Goal: Task Accomplishment & Management: Contribute content

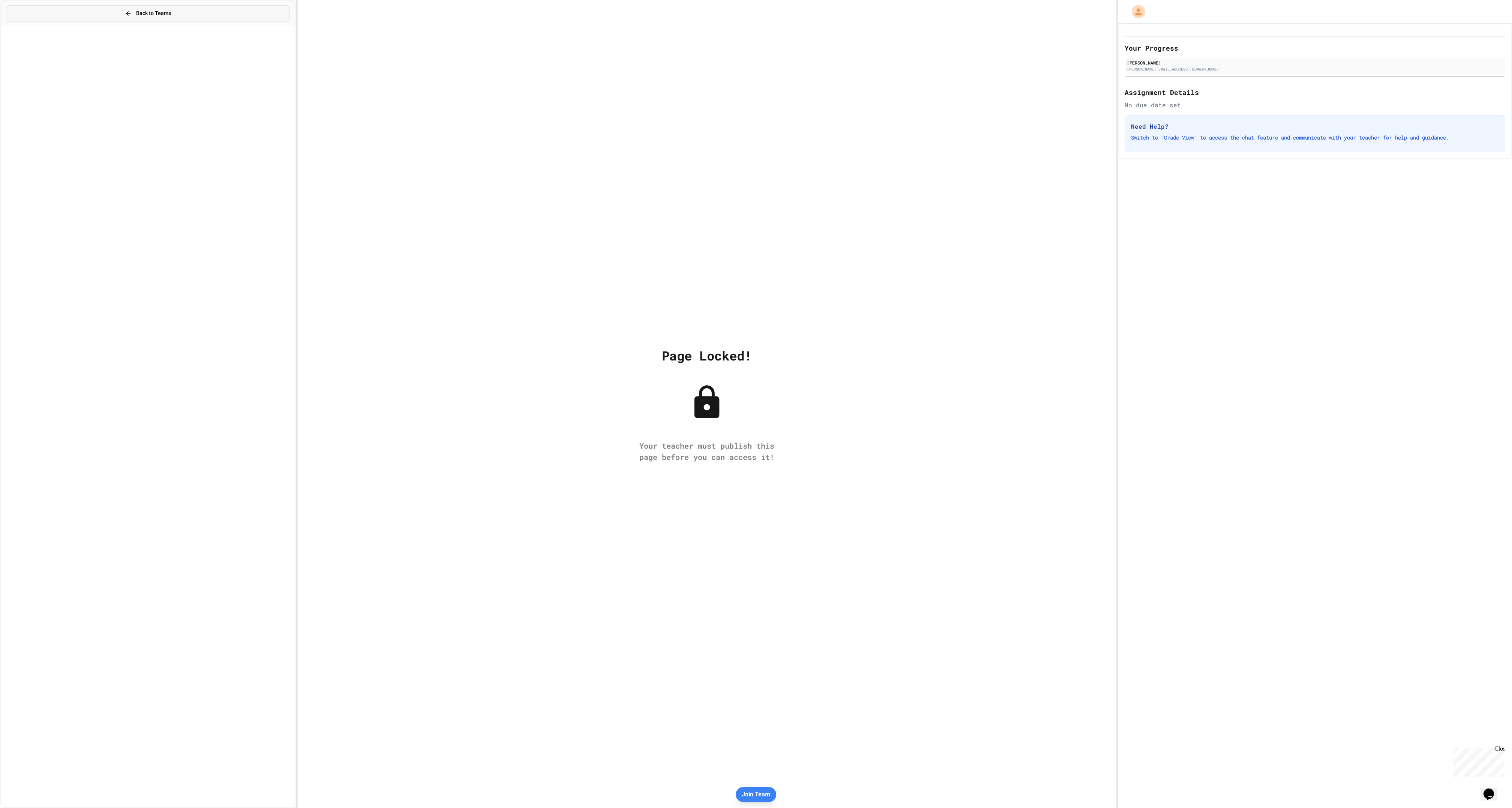
click at [132, 16] on div "Back to Teams" at bounding box center [147, 13] width 46 height 8
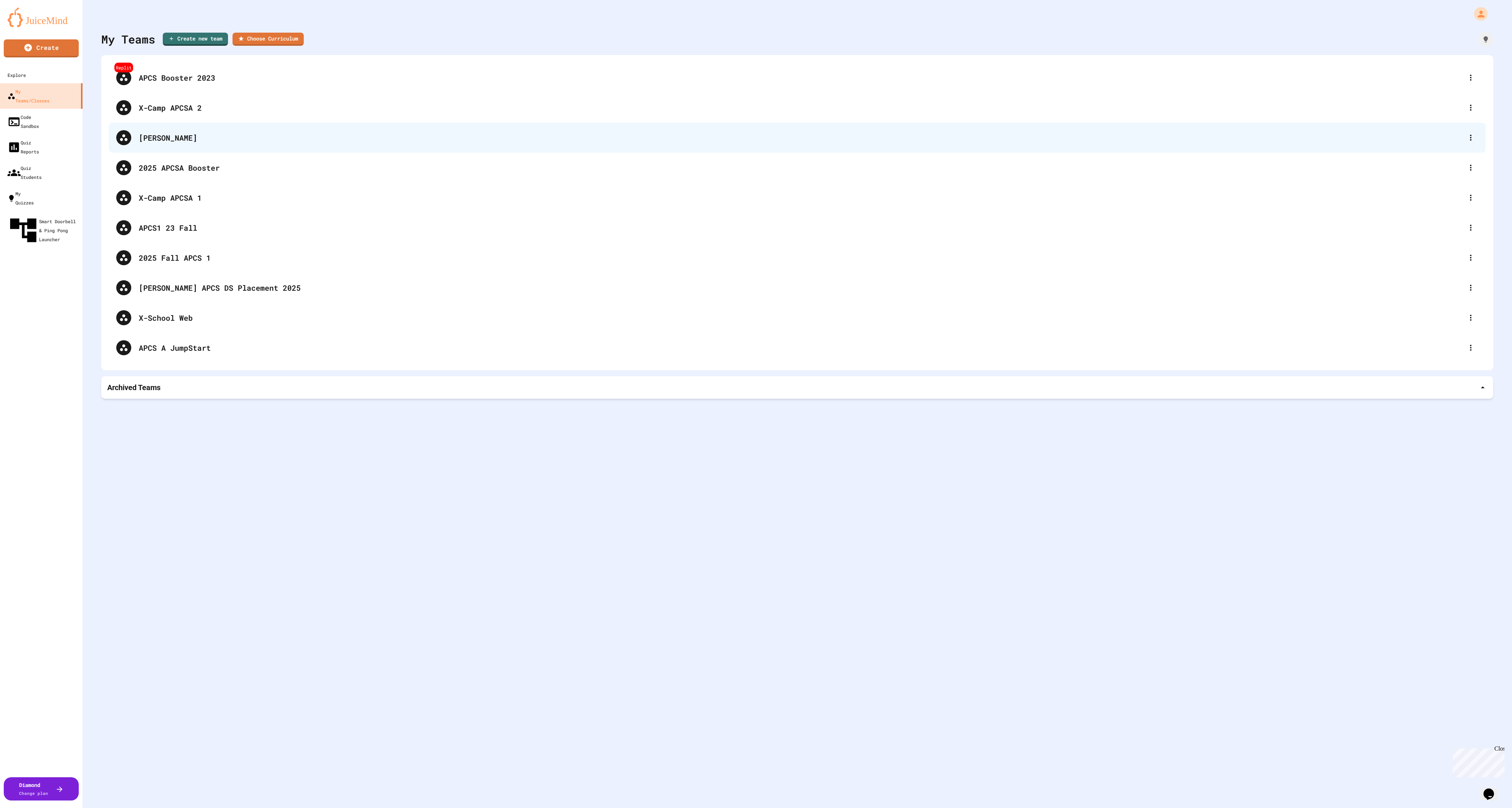
click at [197, 140] on div "[PERSON_NAME]" at bounding box center [801, 137] width 1324 height 11
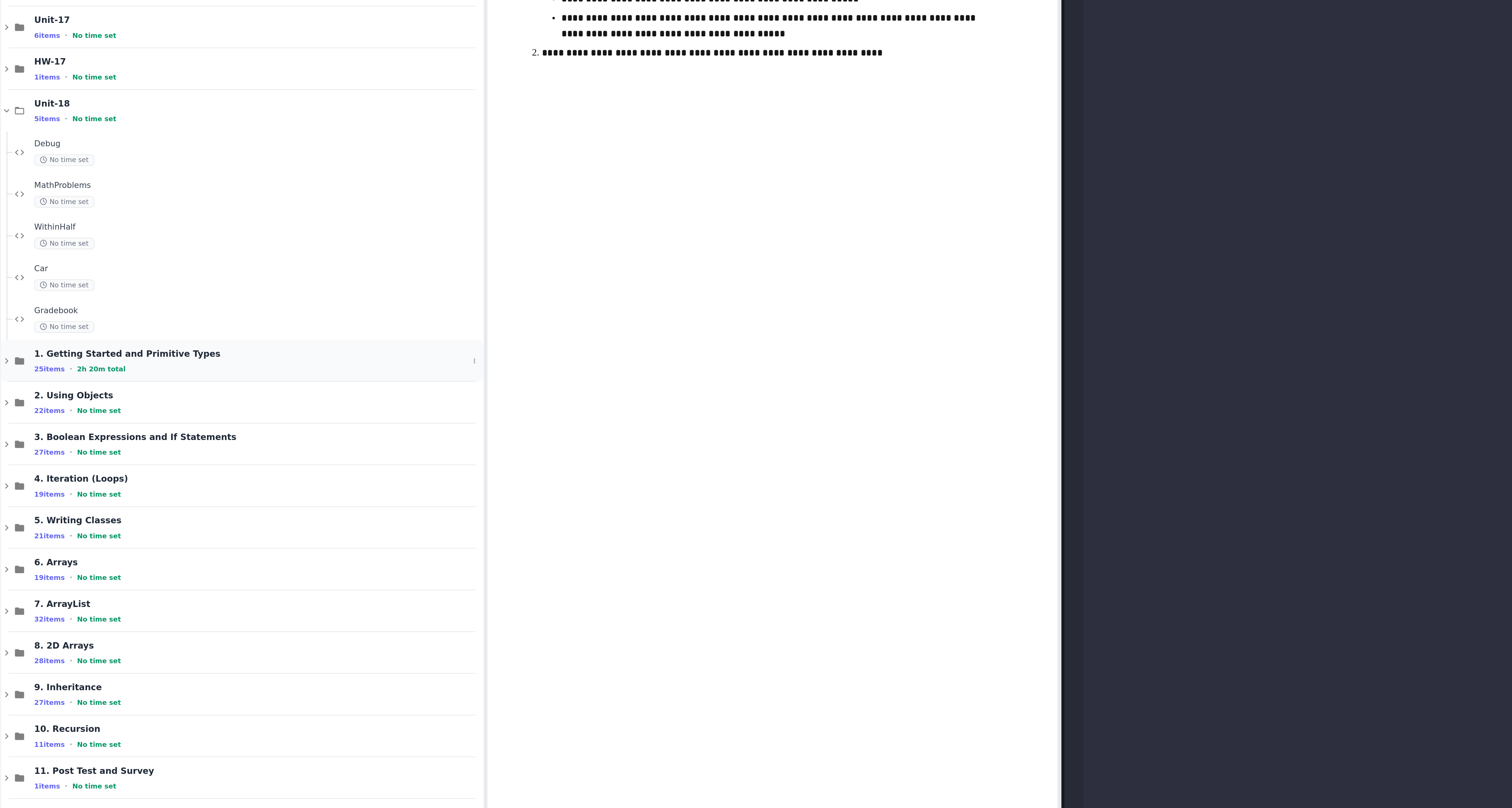
scroll to position [595, 0]
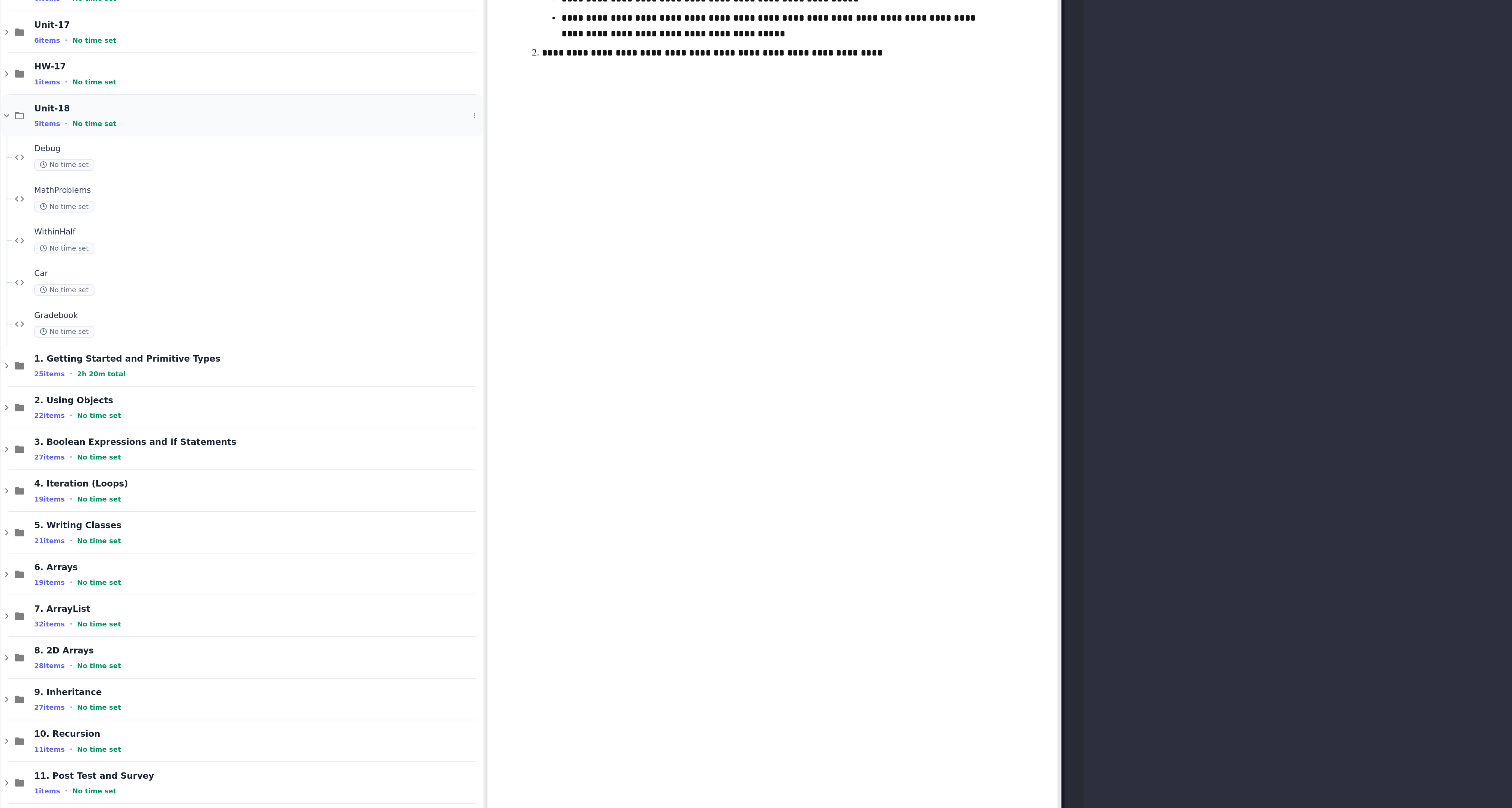
click at [5, 188] on icon at bounding box center [4, 185] width 7 height 7
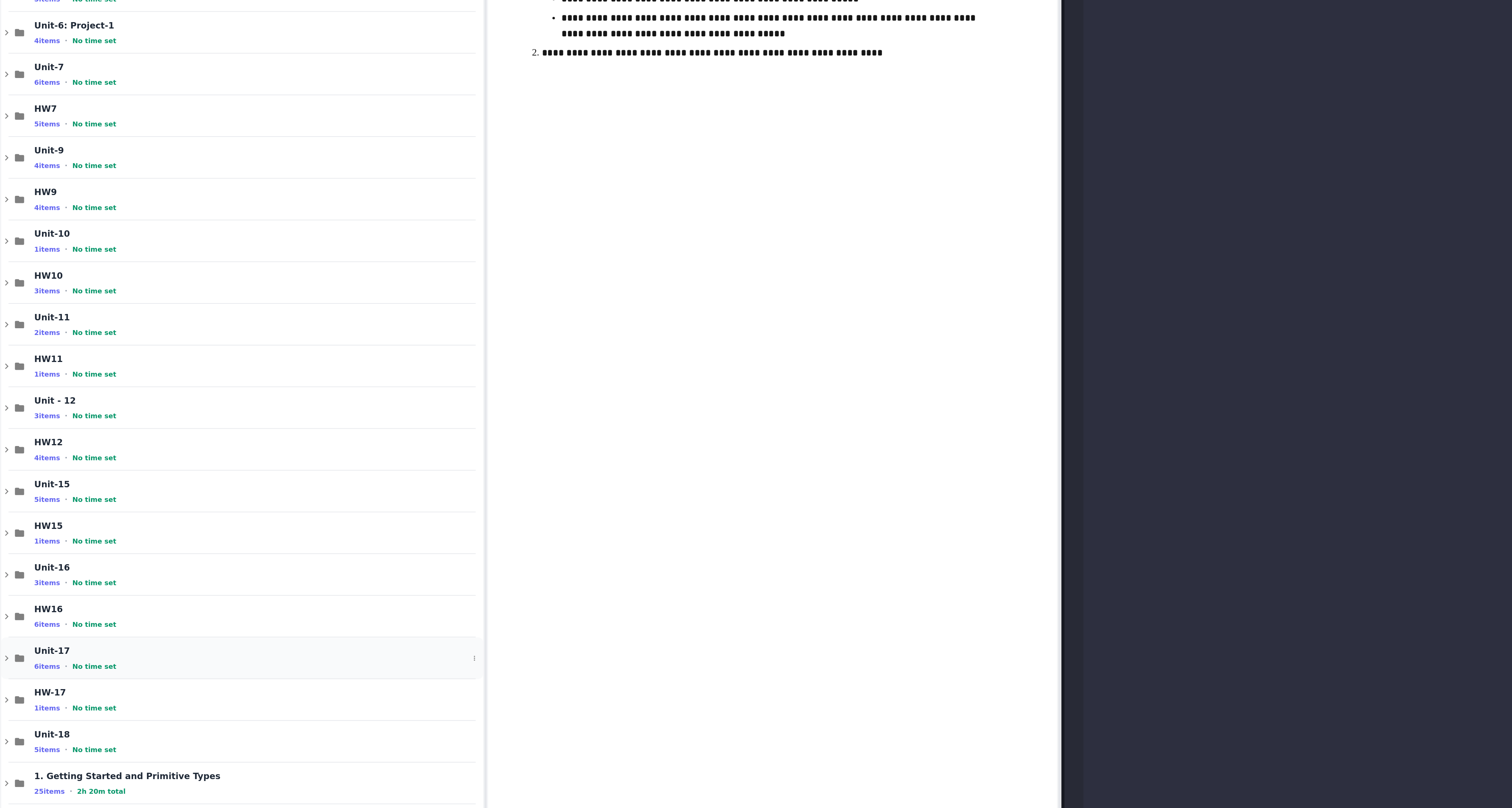
scroll to position [0, 0]
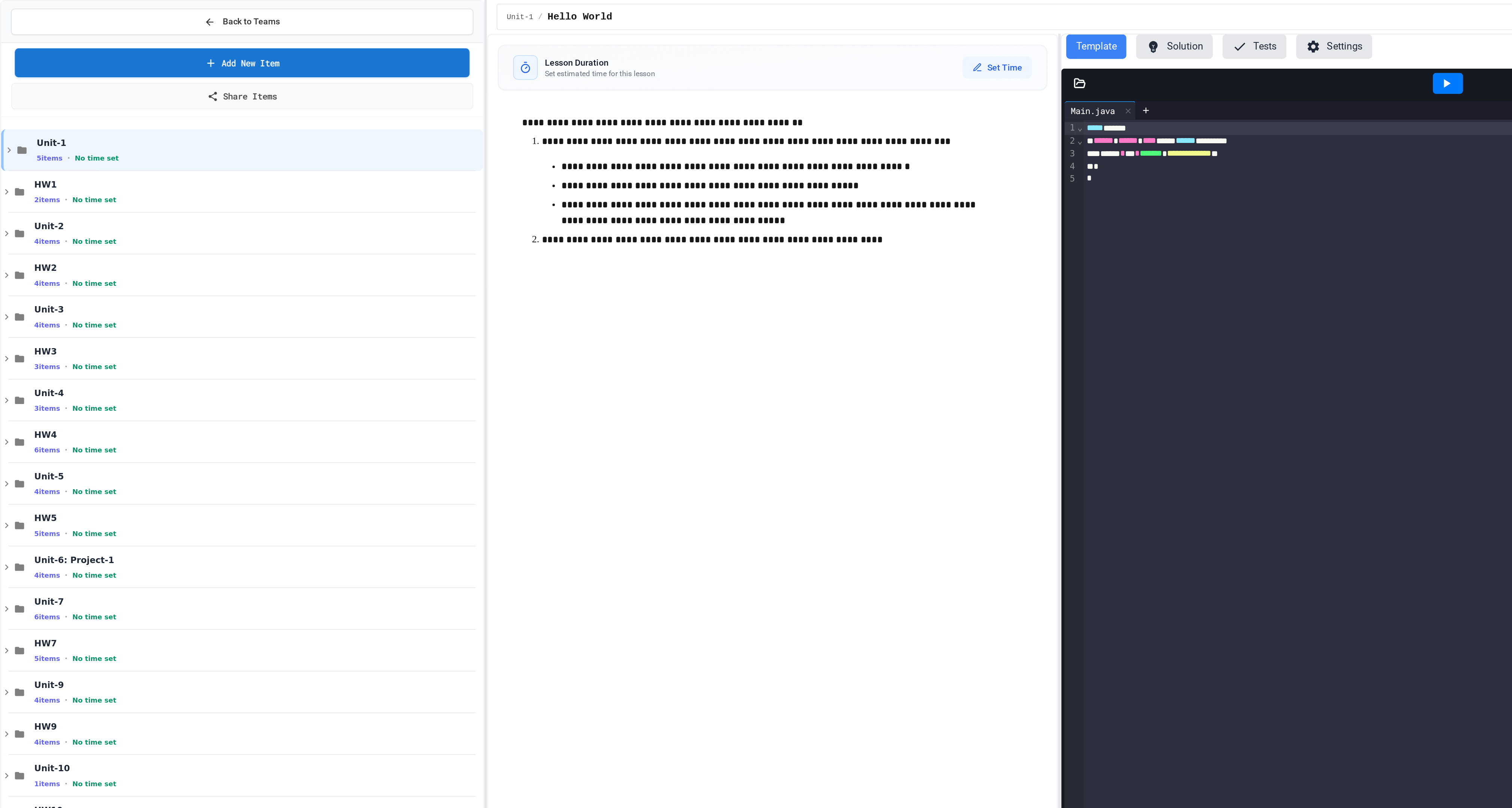
click at [152, 44] on link "Add New Item" at bounding box center [148, 38] width 278 height 17
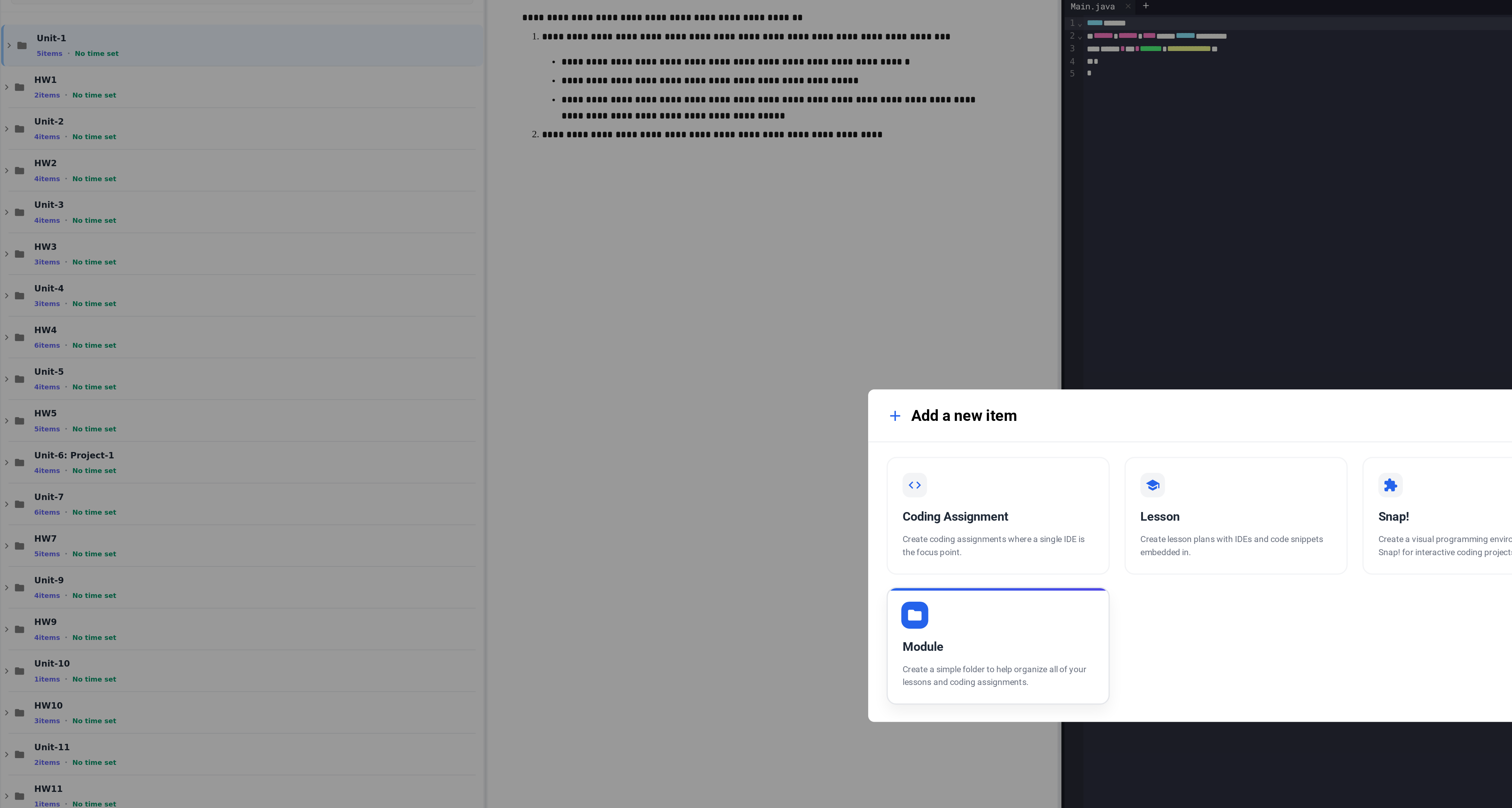
click at [603, 460] on div "Module" at bounding box center [610, 459] width 117 height 11
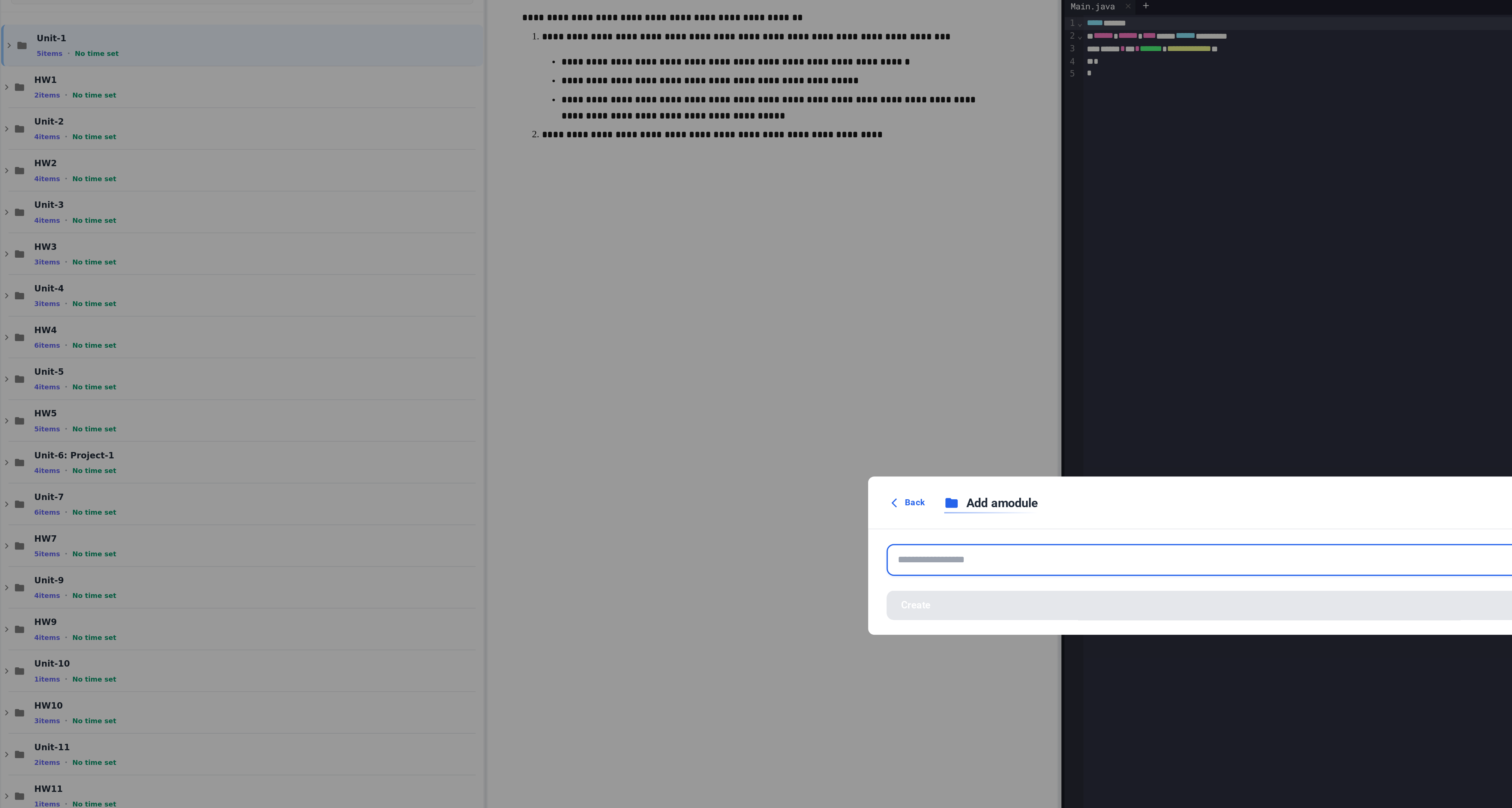
click at [592, 407] on input "text" at bounding box center [755, 406] width 427 height 20
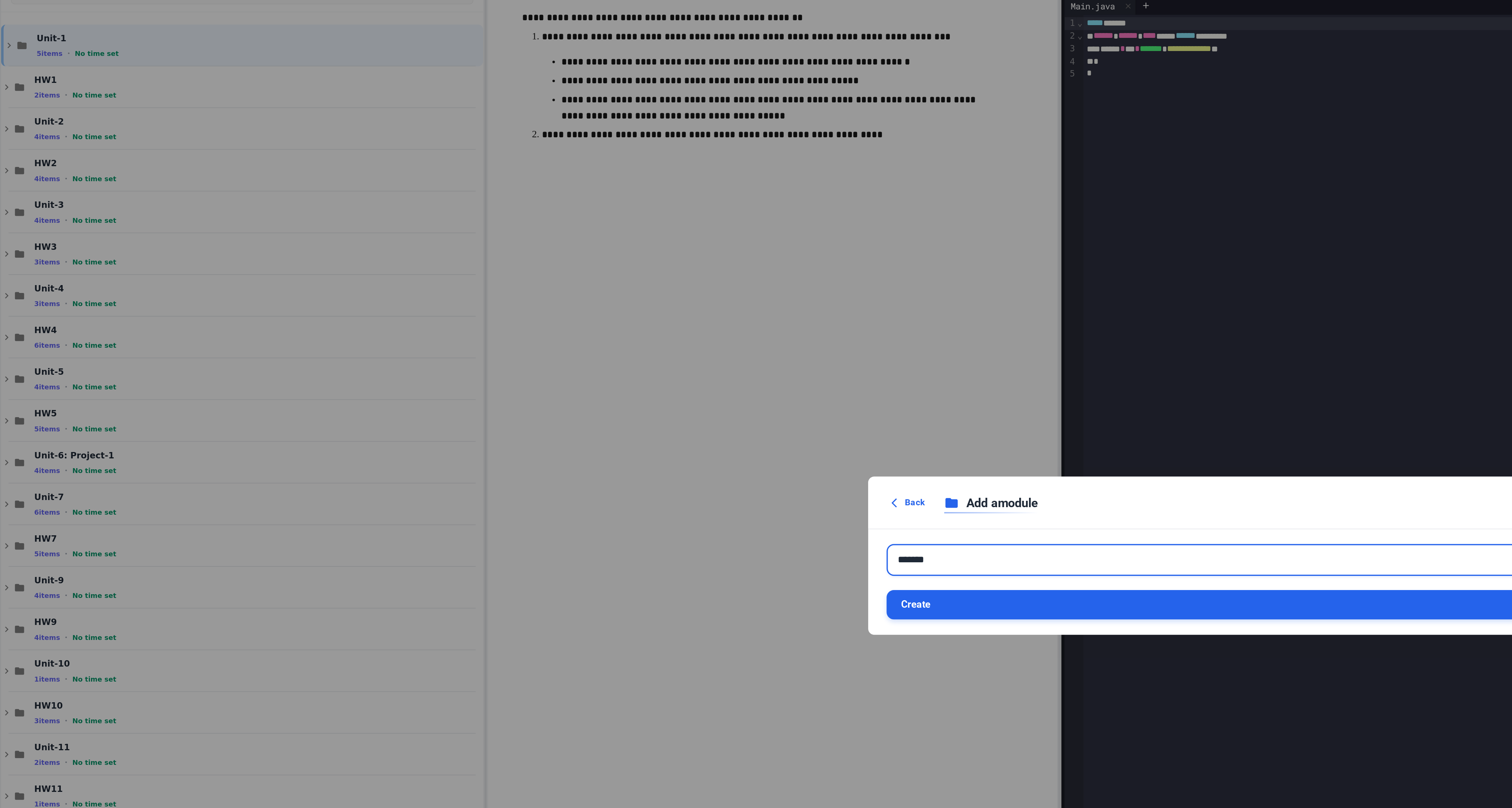
type input "*******"
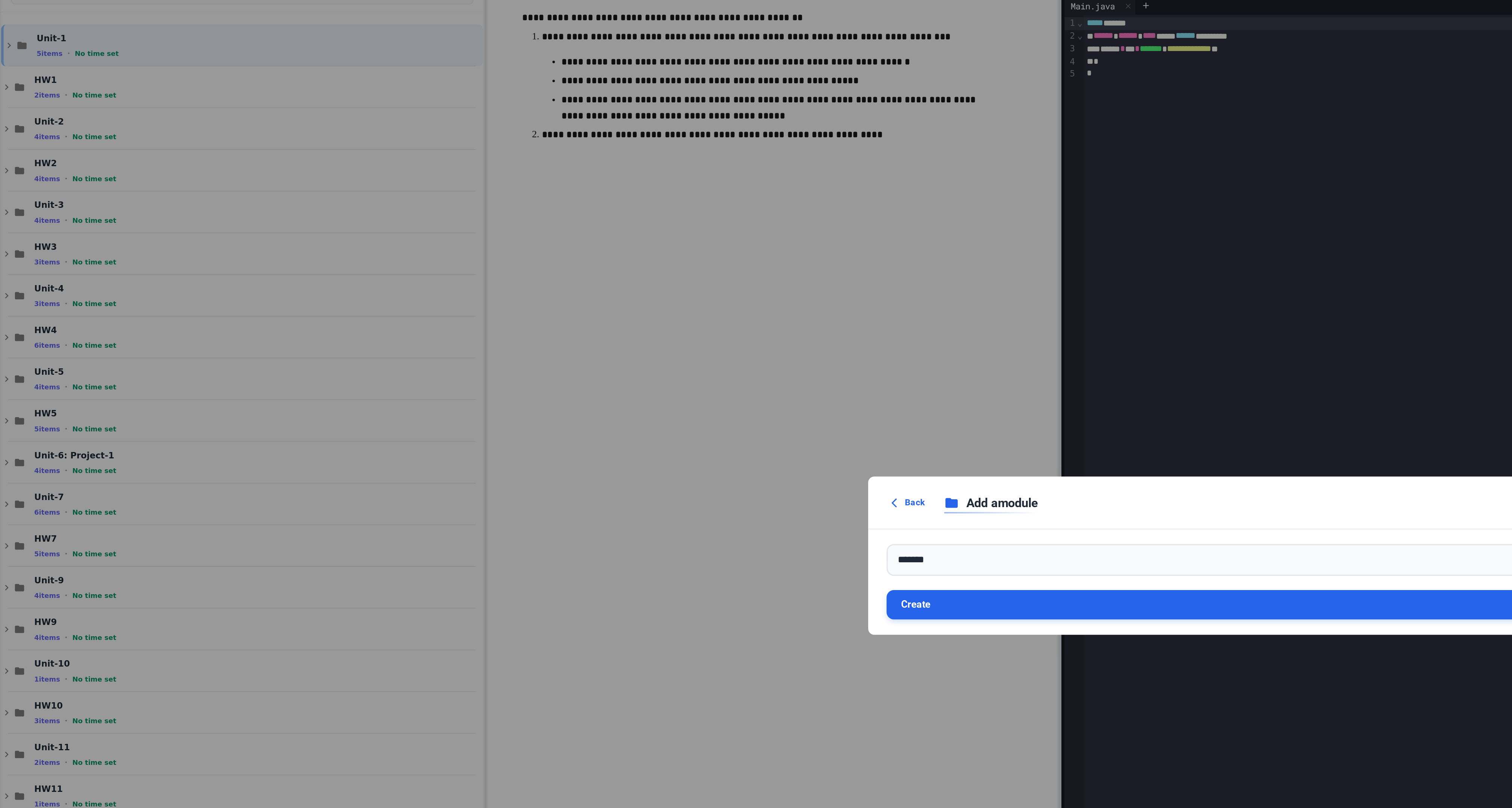
click at [607, 438] on button "Create" at bounding box center [755, 434] width 427 height 18
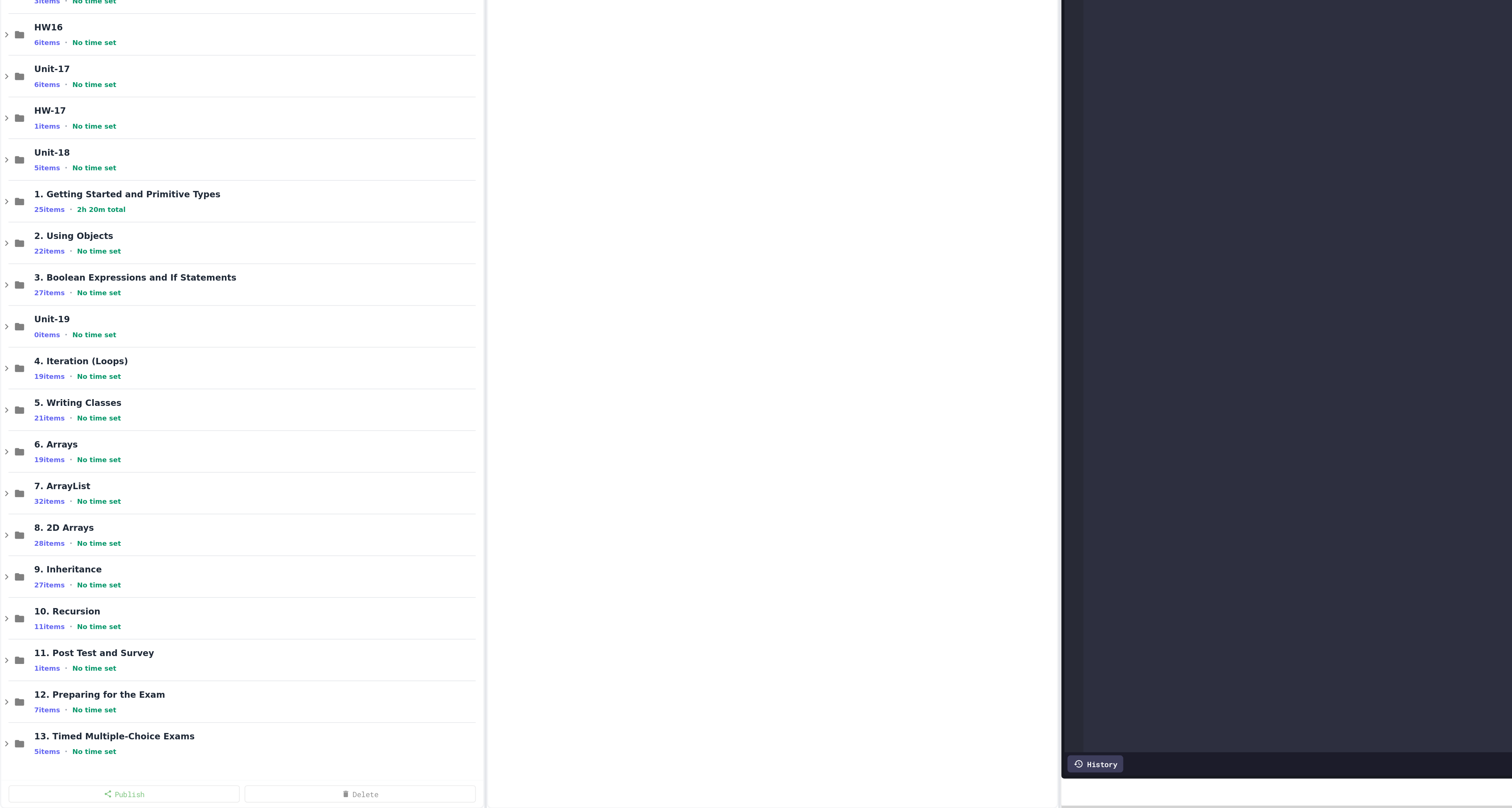
scroll to position [369, 0]
click at [5, 440] on icon at bounding box center [4, 436] width 7 height 7
click at [6, 415] on icon at bounding box center [4, 411] width 7 height 7
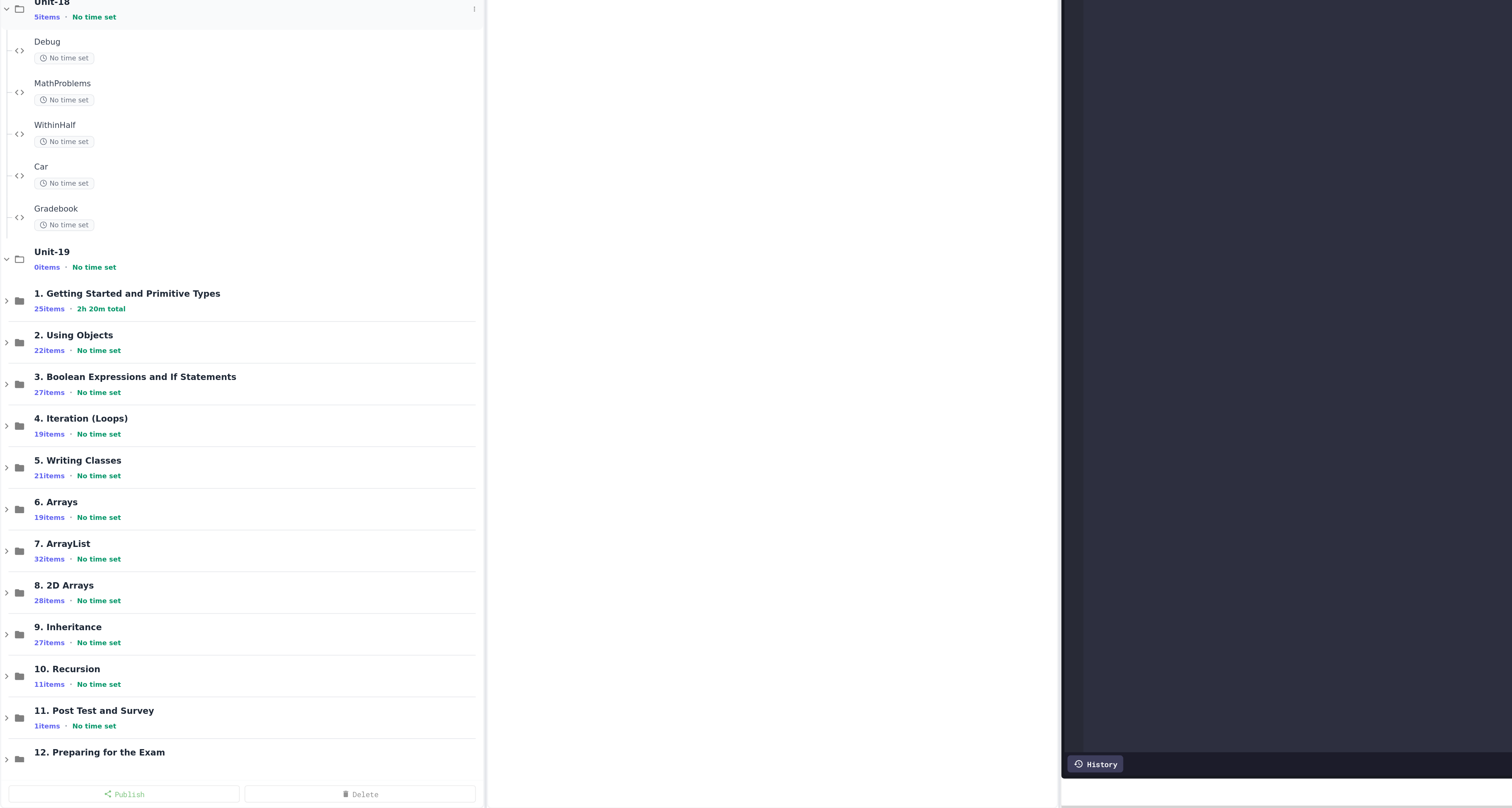
scroll to position [463, 0]
click at [4, 601] on icon at bounding box center [4, 598] width 2 height 3
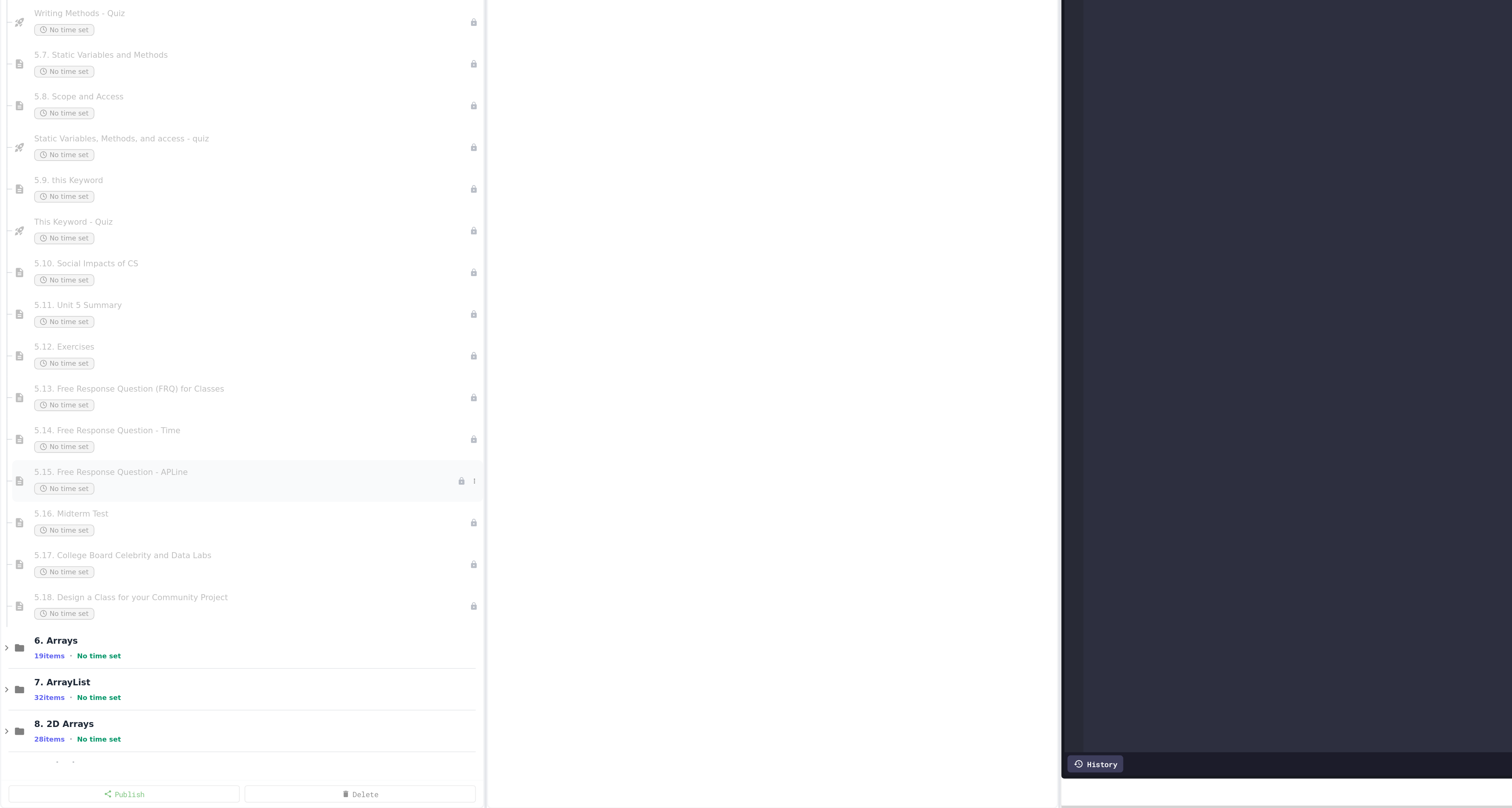
scroll to position [924, 0]
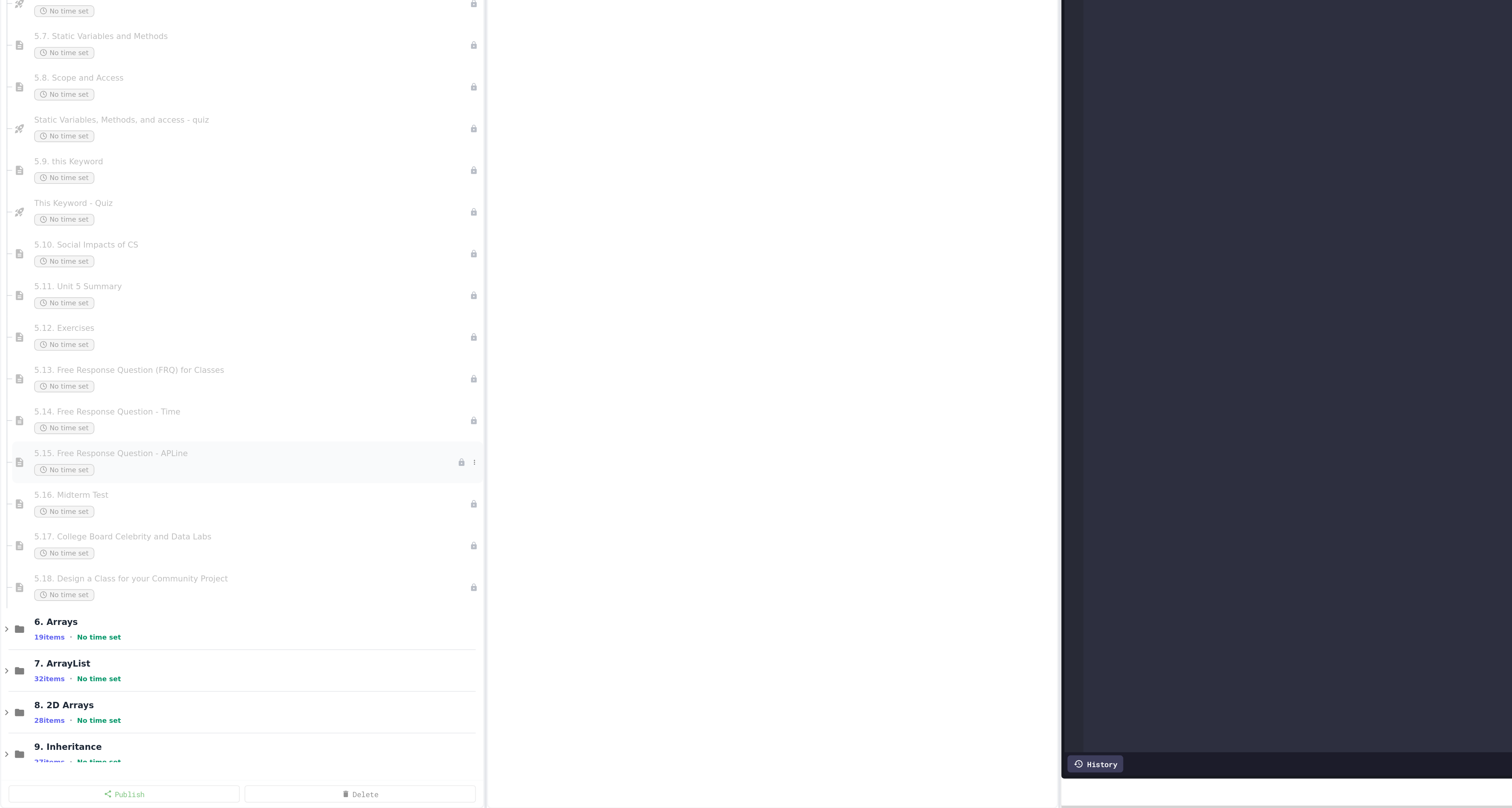
click at [91, 604] on div "No time set" at bounding box center [150, 600] width 259 height 7
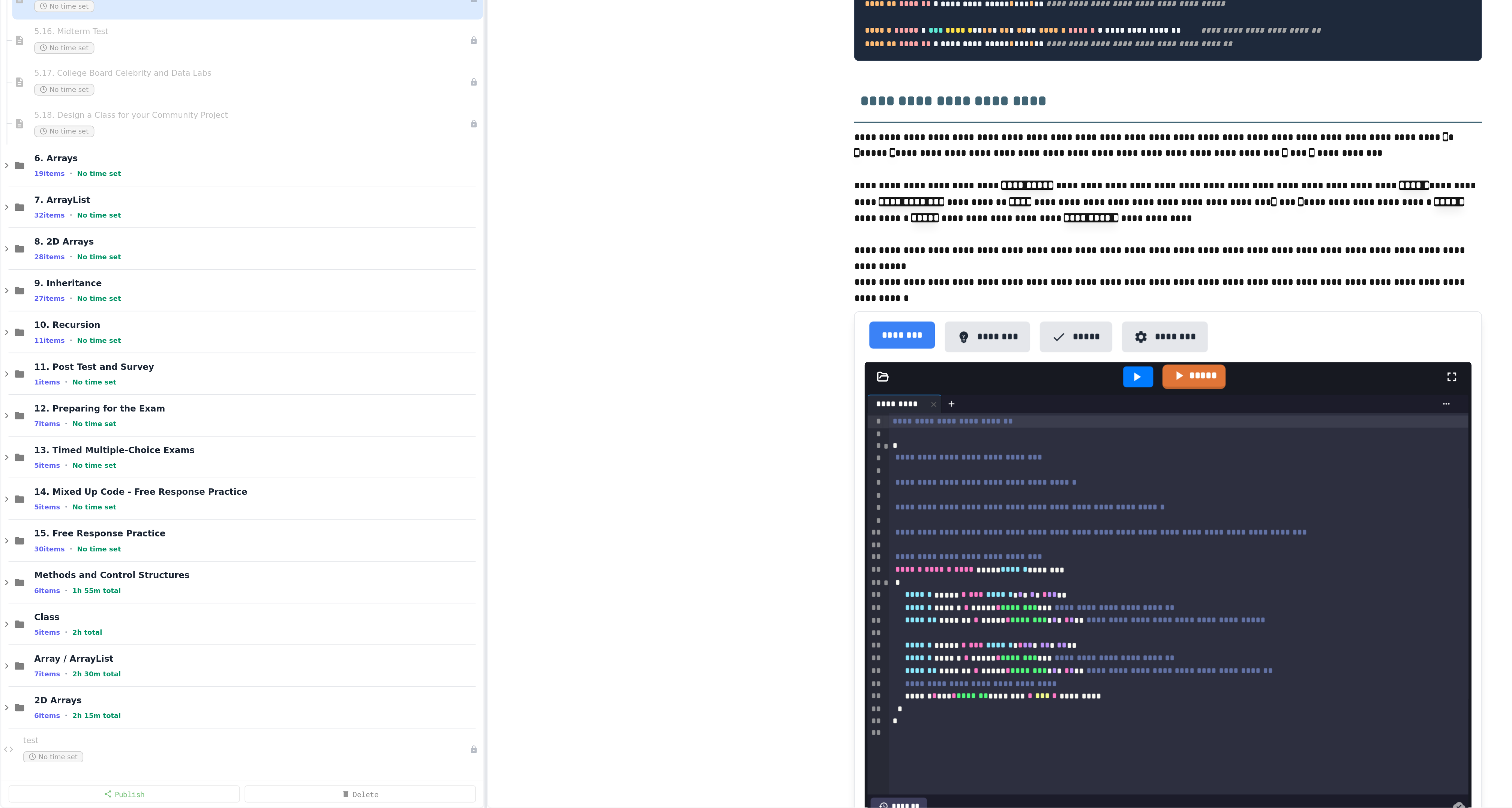
scroll to position [1210, 0]
click at [5, 645] on icon at bounding box center [4, 641] width 7 height 7
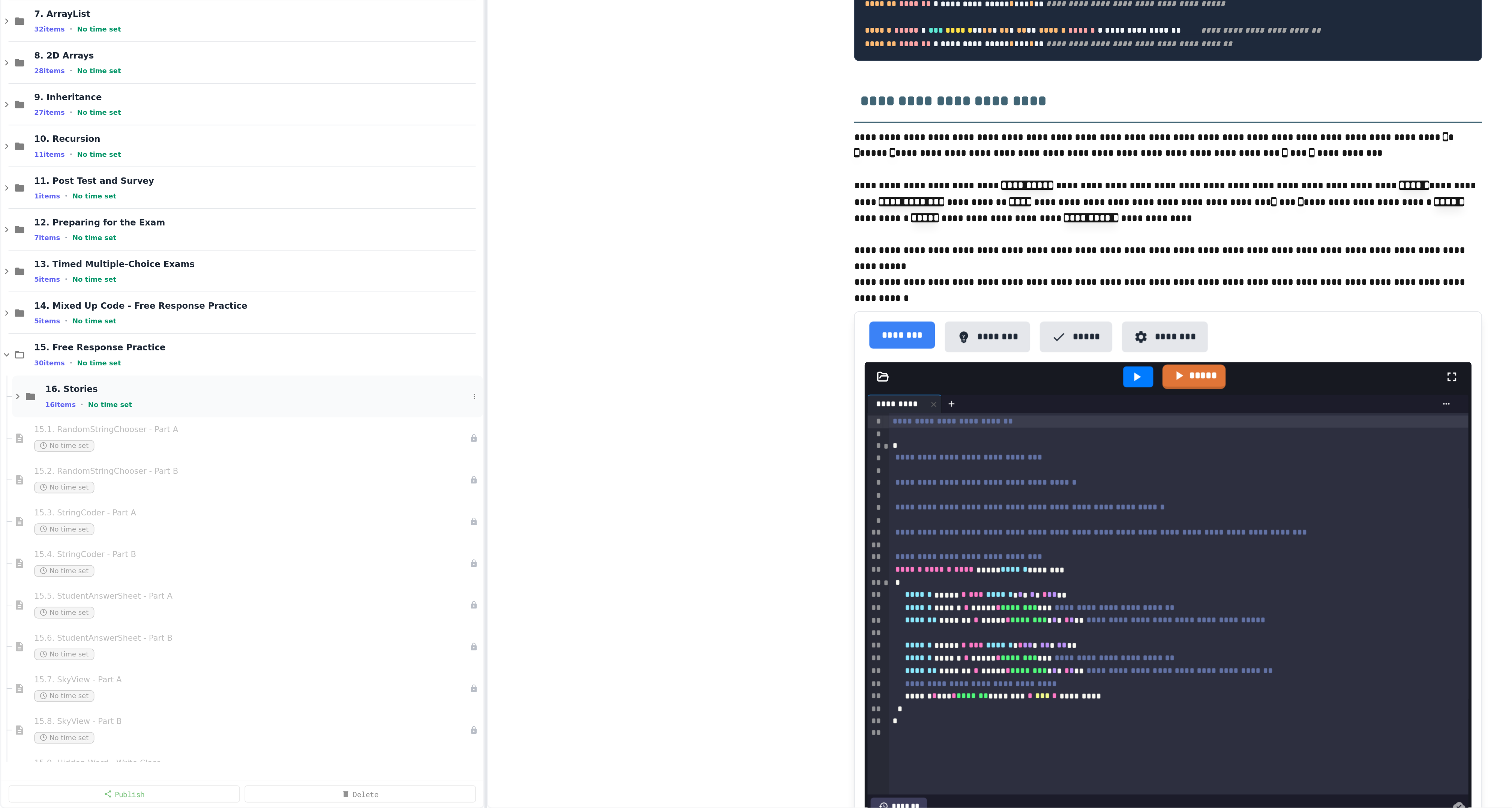
scroll to position [1322, 0]
click at [14, 559] on icon at bounding box center [11, 555] width 7 height 7
click at [47, 552] on div "16. Stories 16 items • No time set" at bounding box center [152, 555] width 288 height 26
click at [50, 554] on span "16. Stories" at bounding box center [157, 550] width 259 height 7
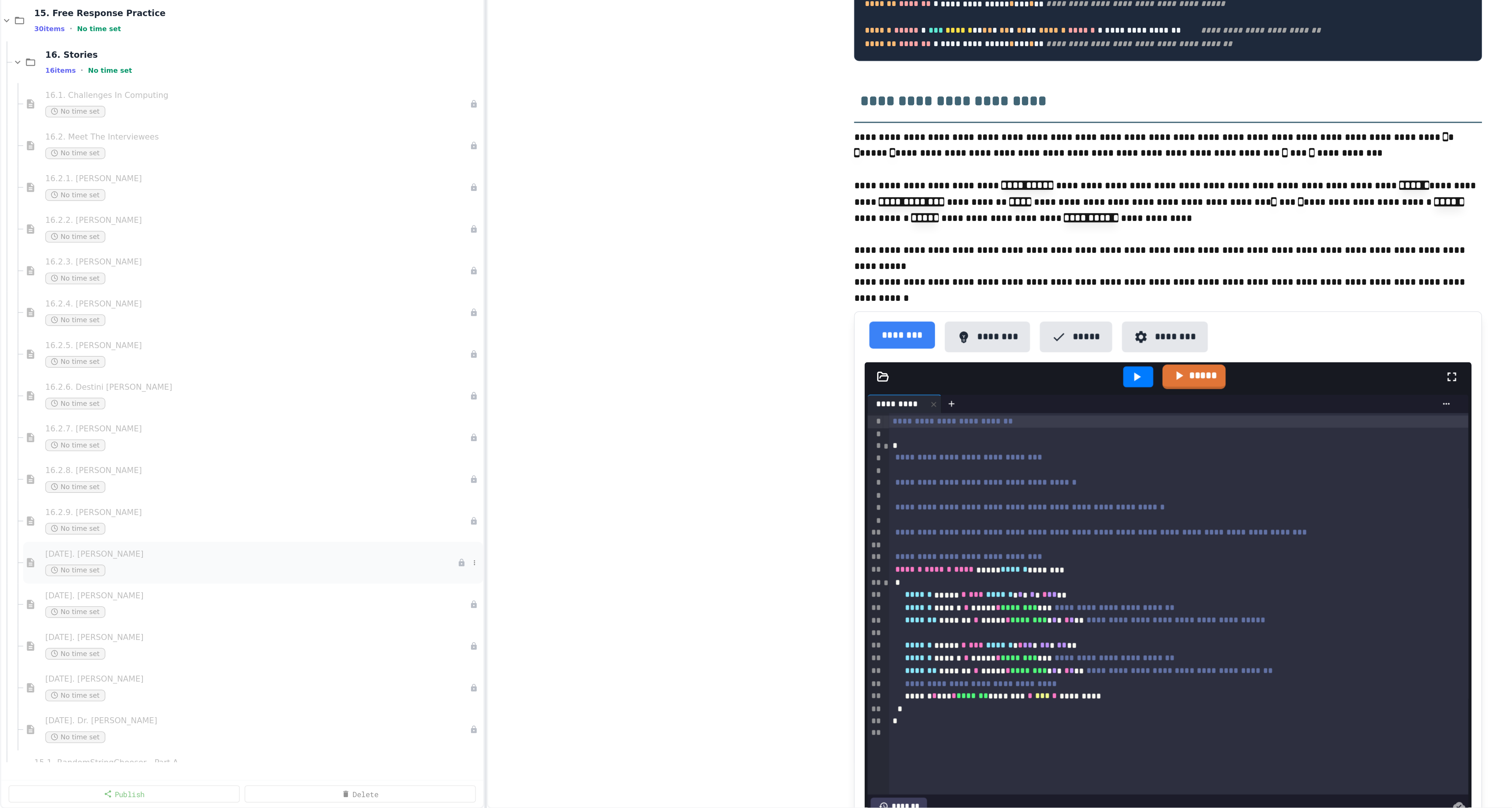
scroll to position [1524, 0]
click at [77, 439] on div "No time set" at bounding box center [154, 434] width 252 height 7
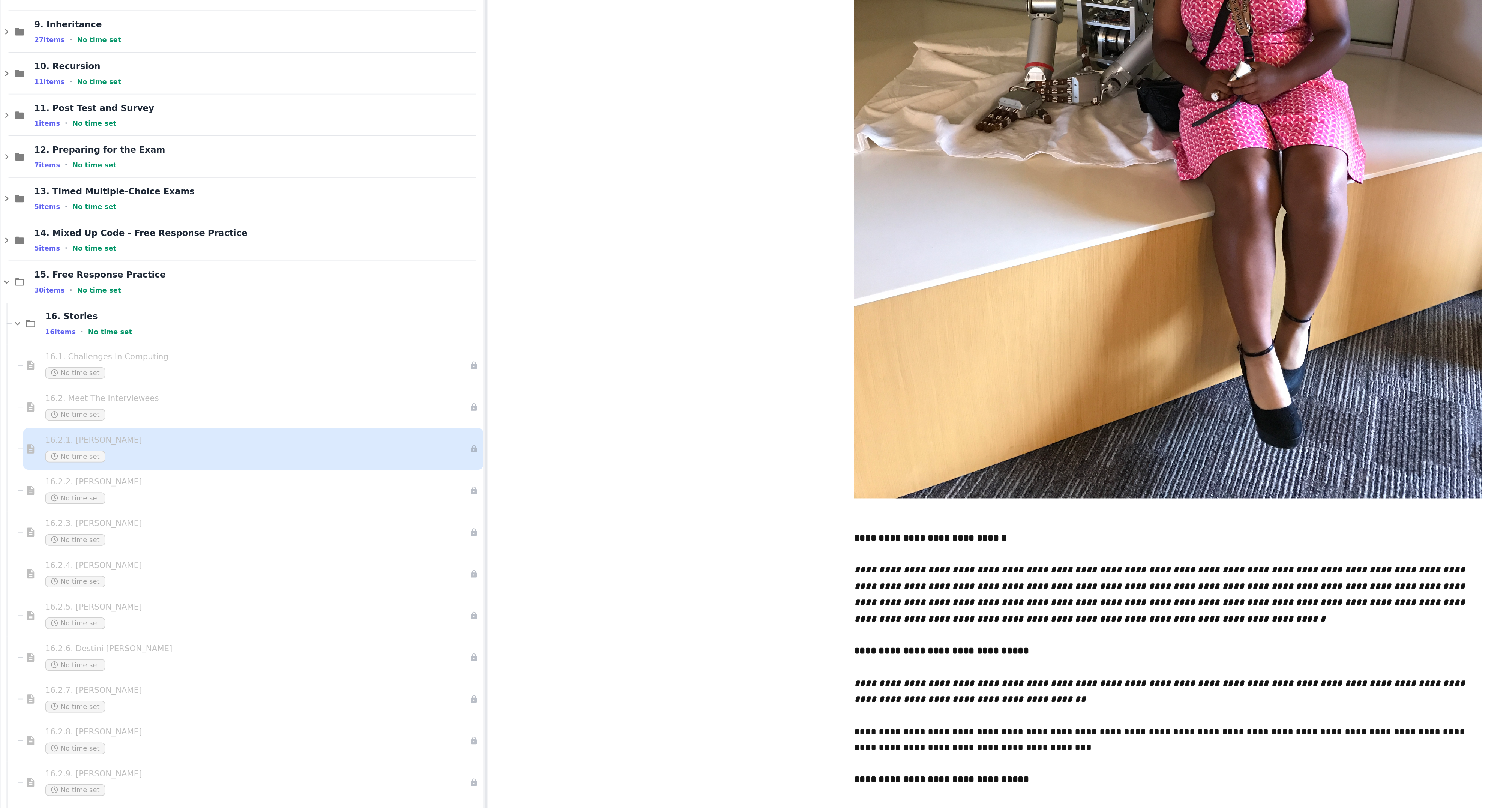
scroll to position [194, 0]
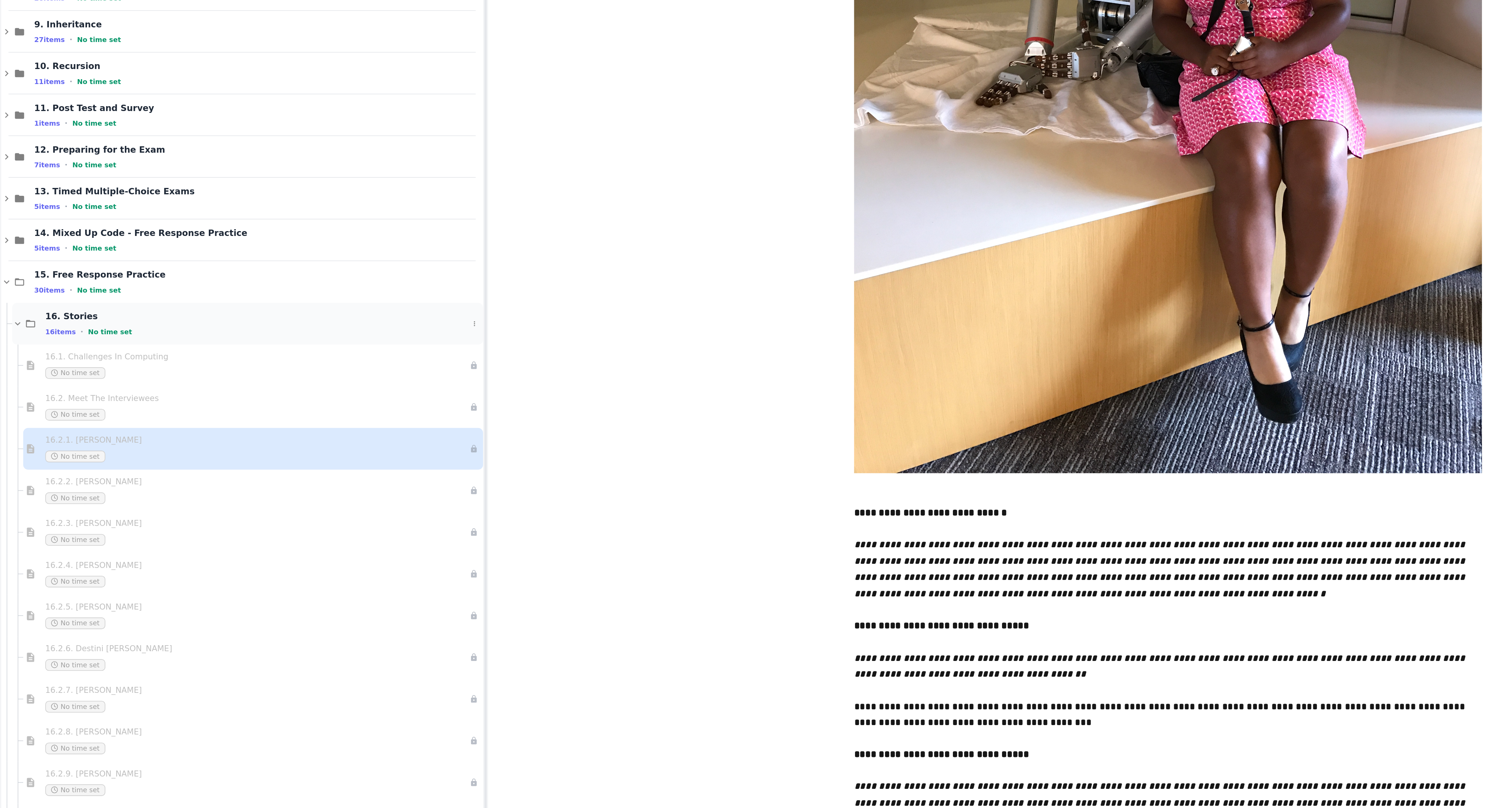
click at [9, 357] on icon at bounding box center [11, 353] width 7 height 7
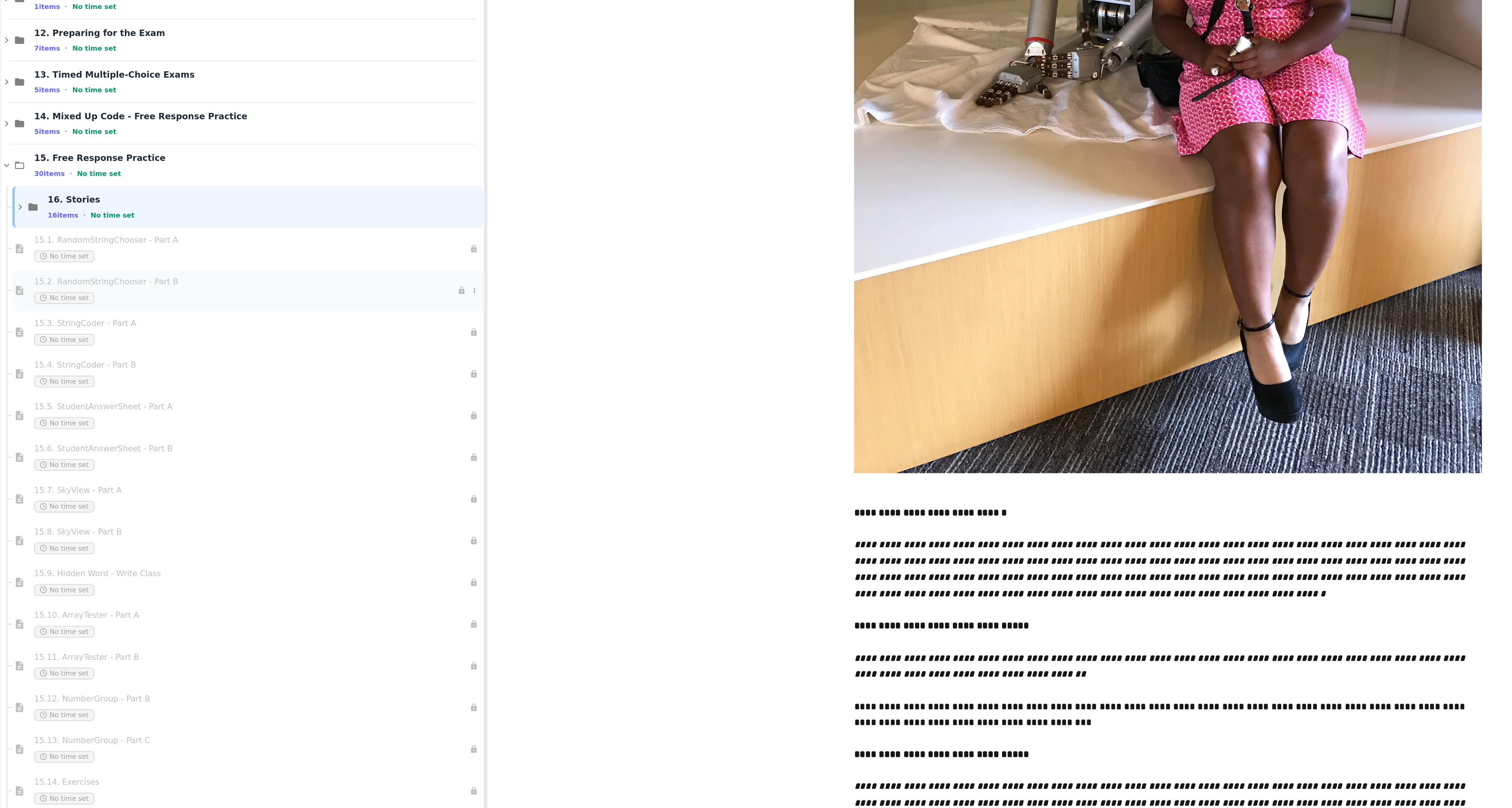
scroll to position [1599, 0]
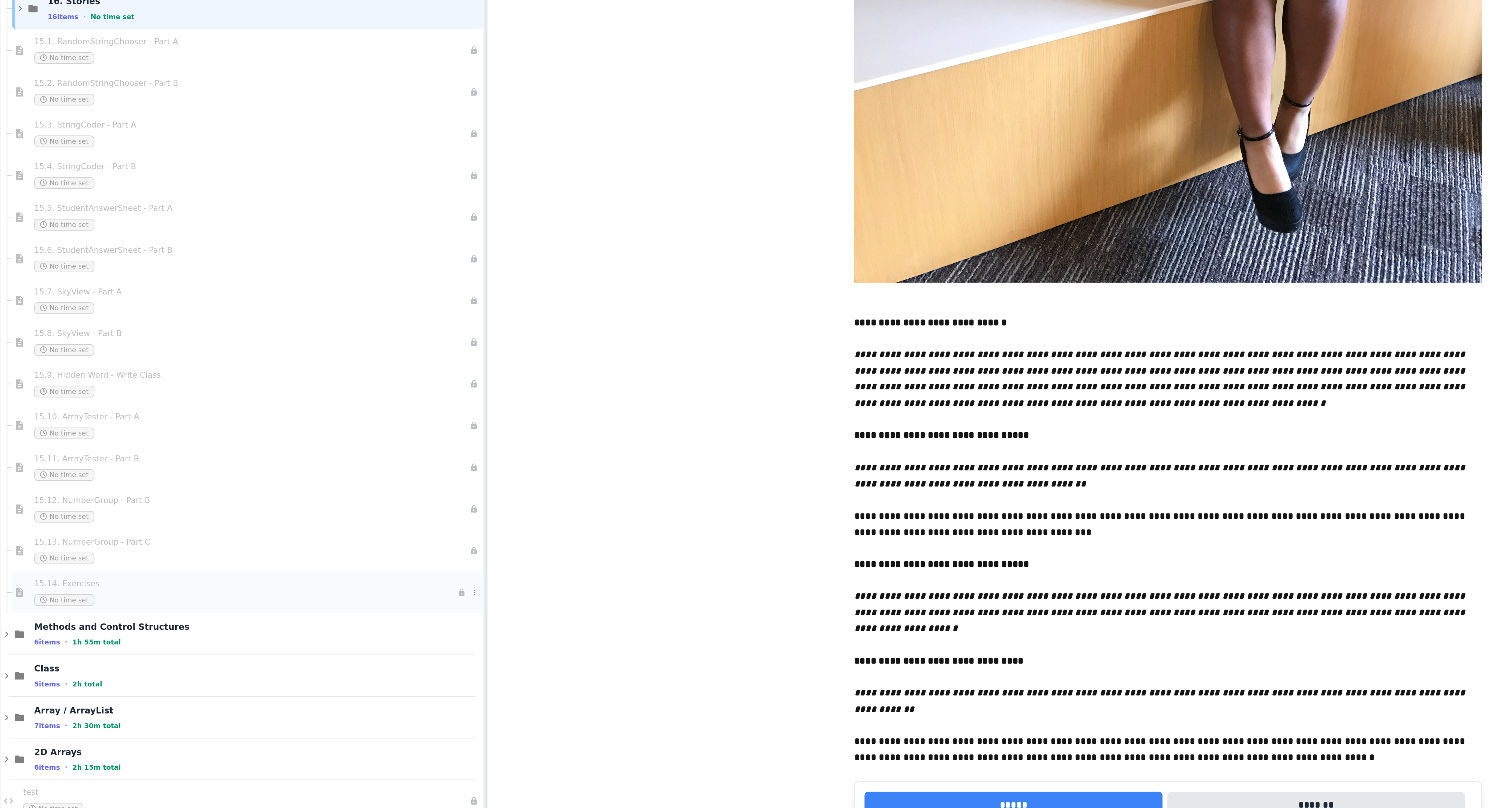
click at [77, 632] on span "15.14. Exercises" at bounding box center [150, 629] width 259 height 6
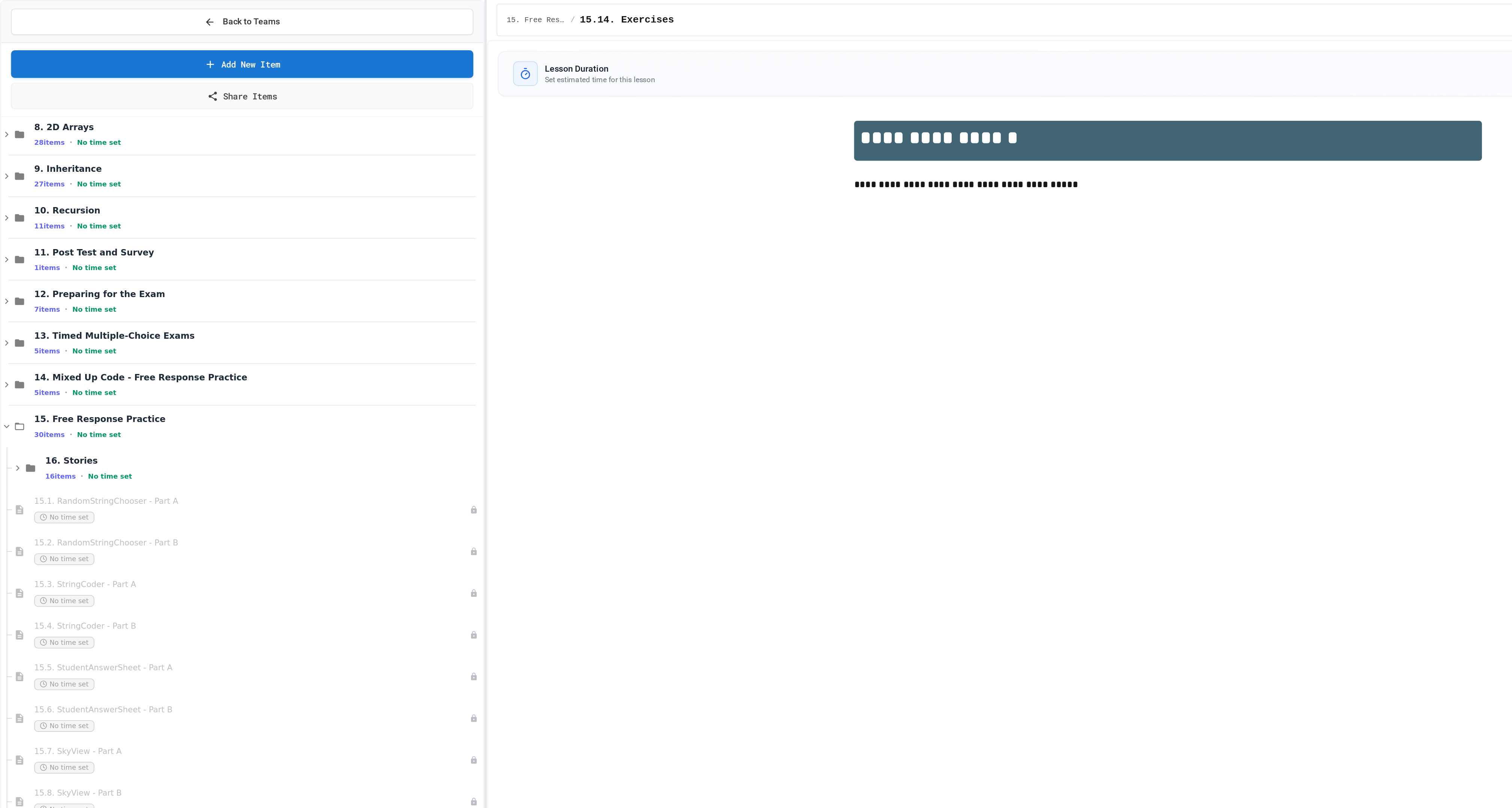
scroll to position [1599, 0]
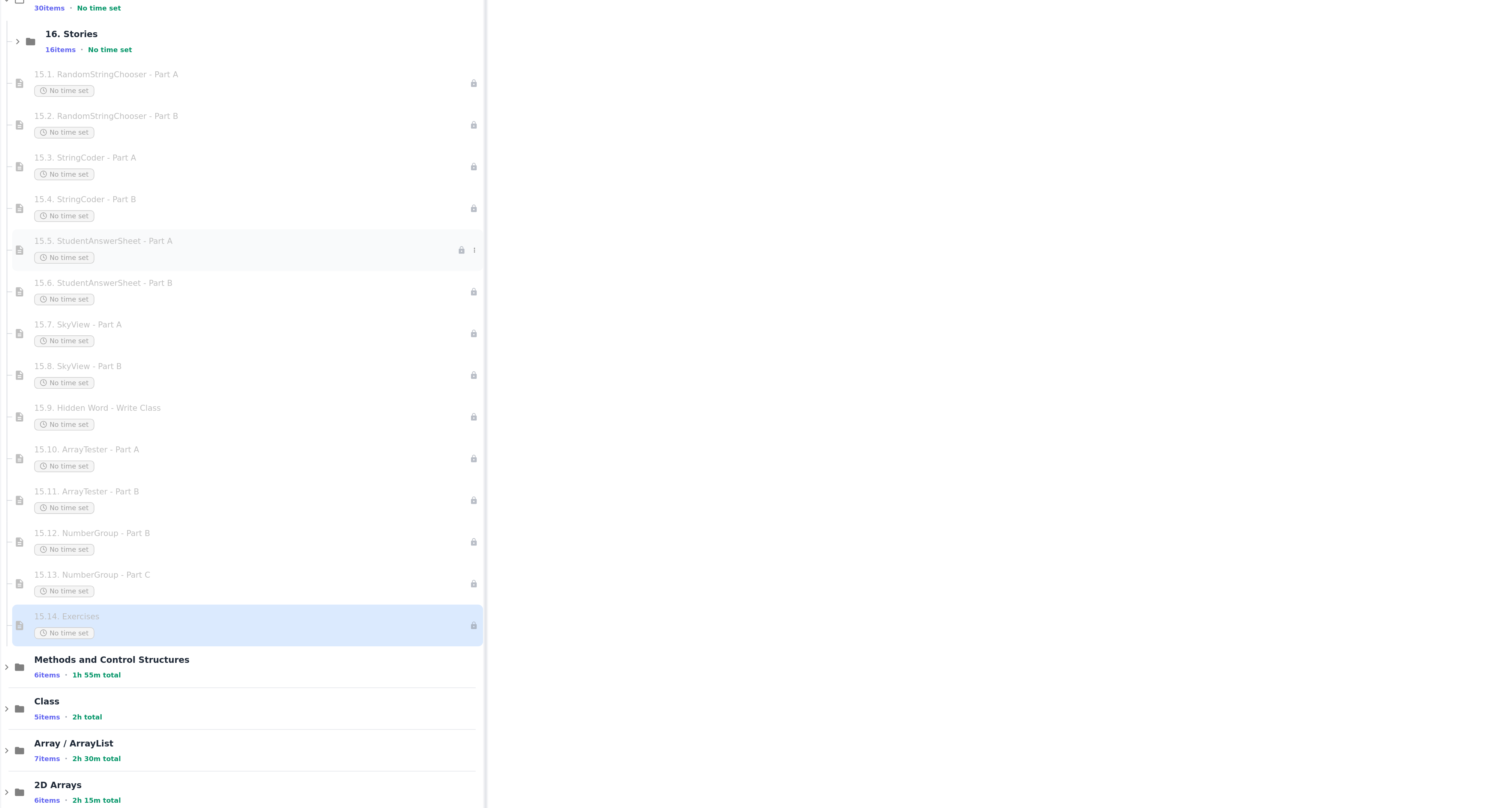
click at [105, 413] on div "No time set" at bounding box center [150, 409] width 259 height 7
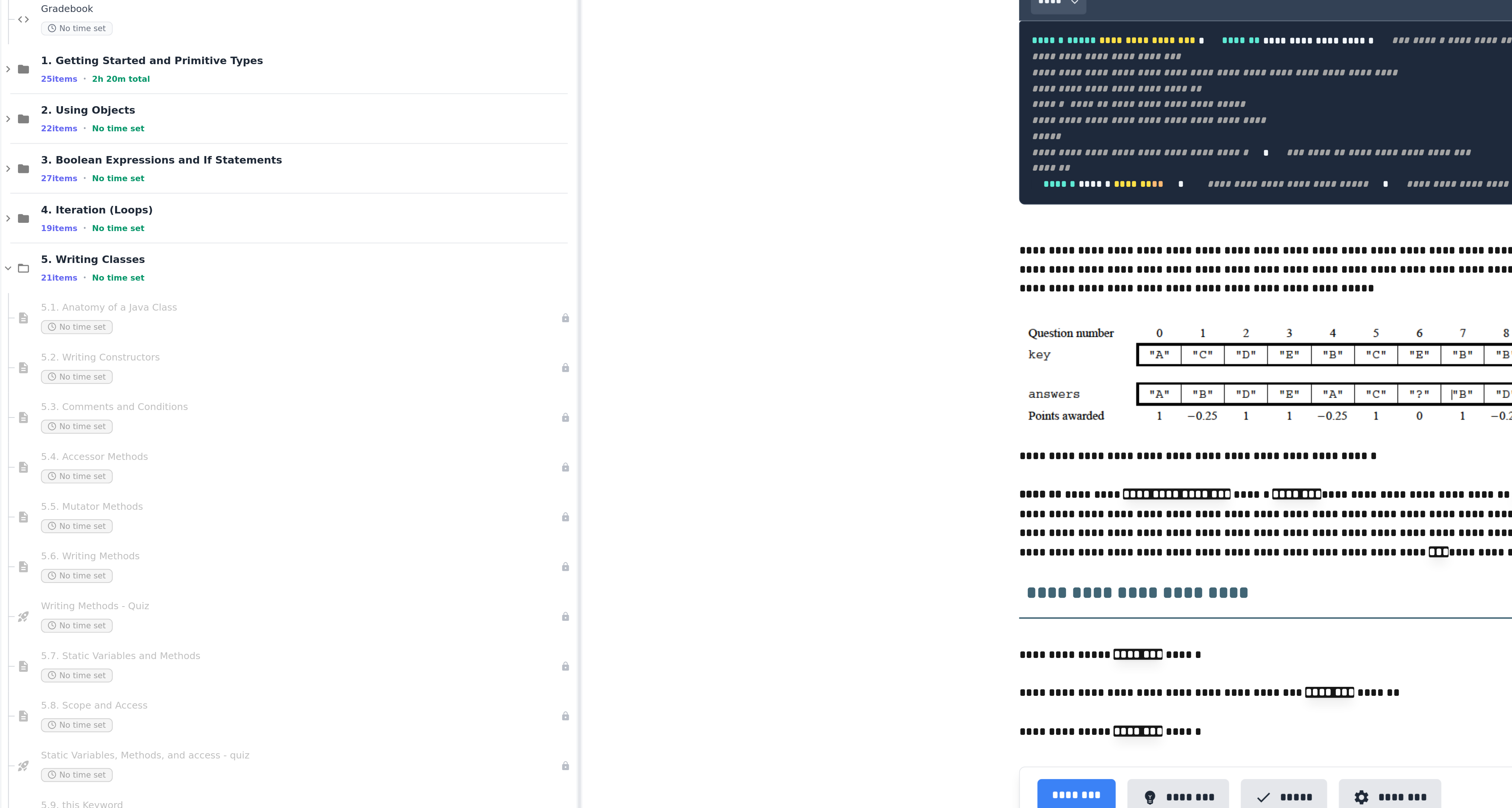
scroll to position [823, 0]
click at [5, 242] on icon at bounding box center [4, 238] width 7 height 7
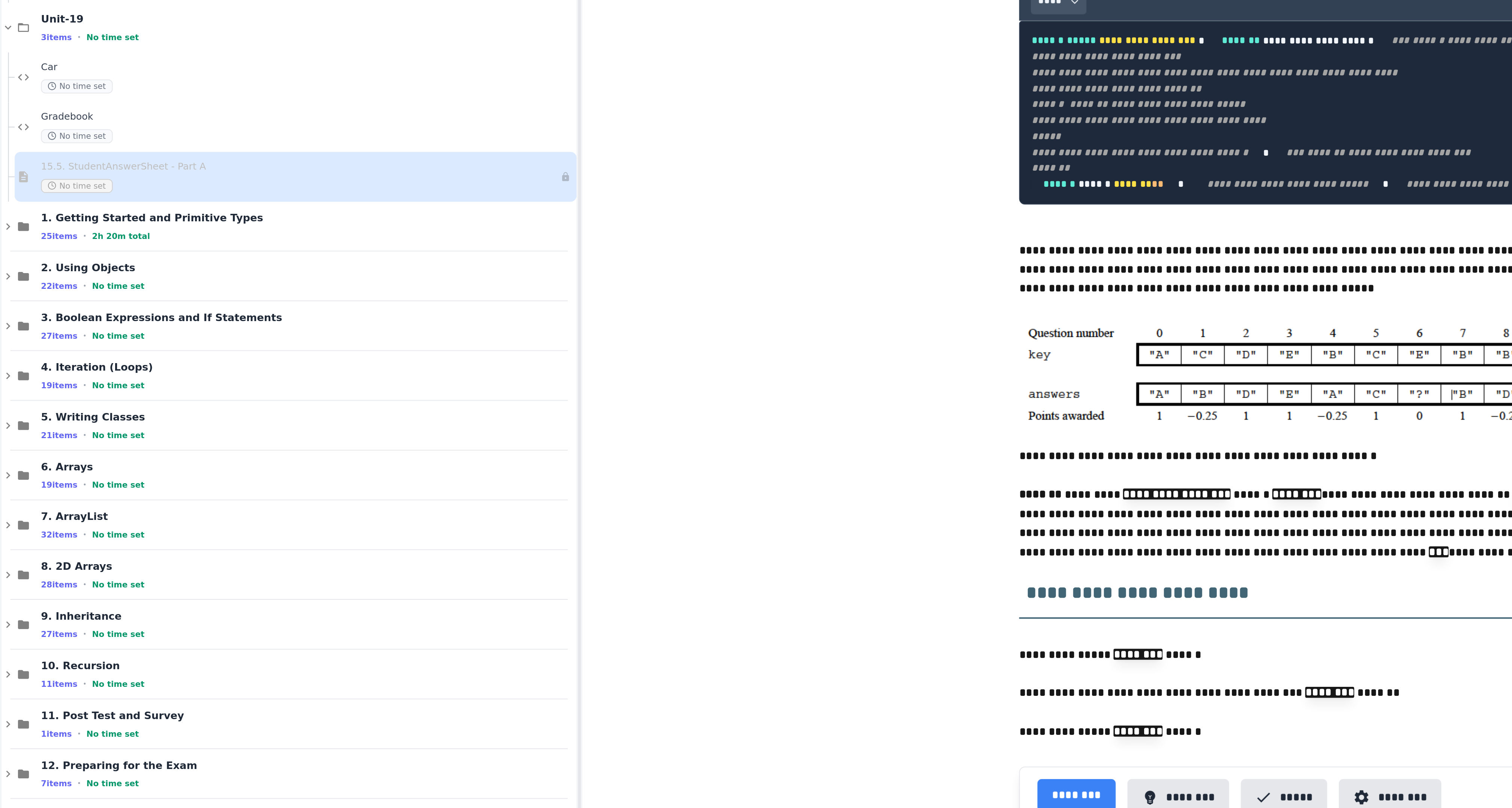
scroll to position [766, 0]
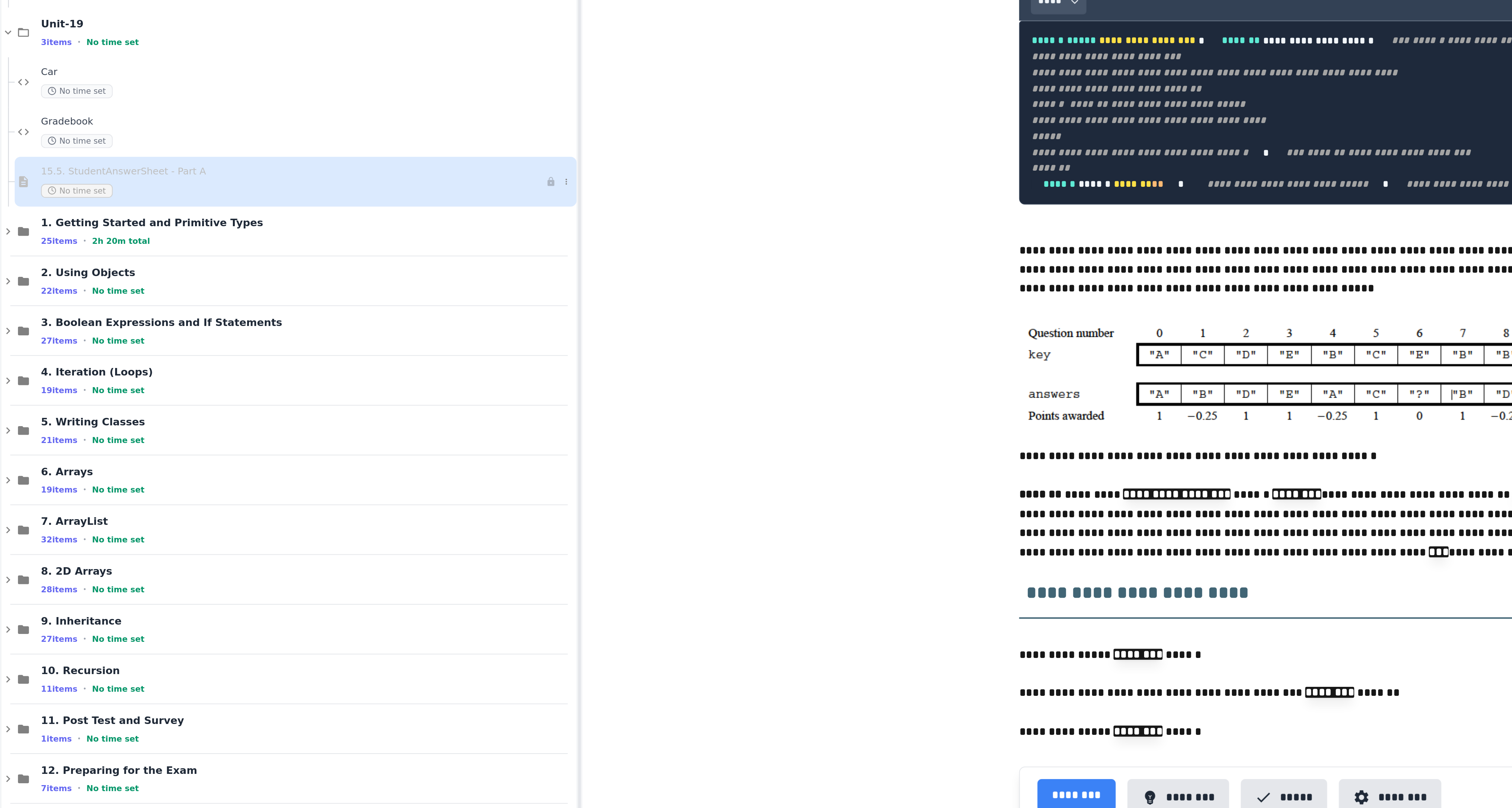
click at [47, 191] on span "15.5. StudentAnswerSheet - Part A" at bounding box center [150, 188] width 259 height 6
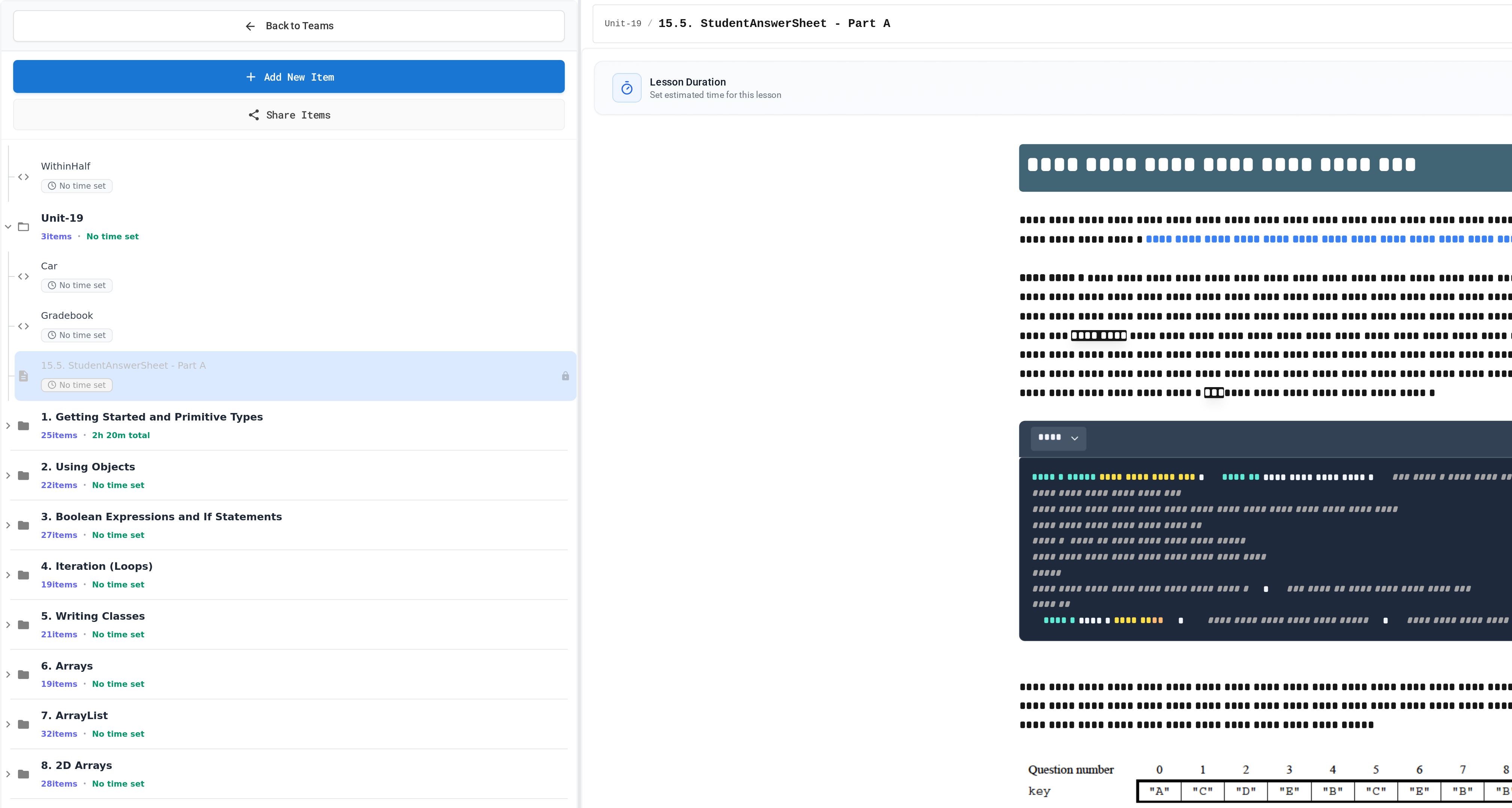
click at [370, 11] on span "15.5. StudentAnswerSheet - Part A" at bounding box center [396, 12] width 119 height 9
drag, startPoint x: 374, startPoint y: 11, endPoint x: 346, endPoint y: 11, distance: 28.0
click at [346, 11] on span "15.5. StudentAnswerSheet - Part A" at bounding box center [396, 12] width 119 height 9
click at [288, 195] on icon at bounding box center [291, 193] width 5 height 5
click at [274, 219] on button "Rename" at bounding box center [275, 215] width 58 height 14
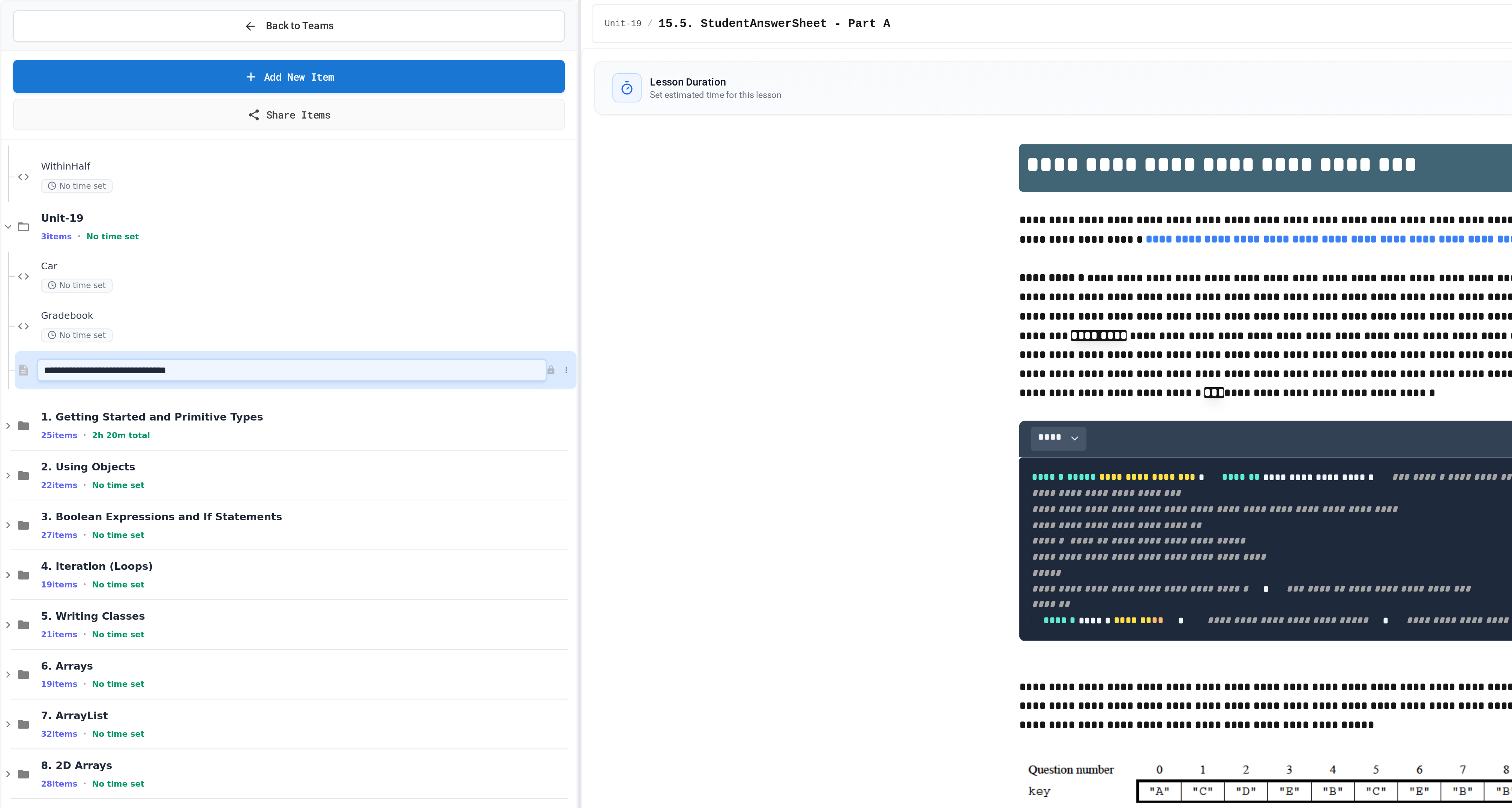
click at [45, 195] on input "**********" at bounding box center [149, 190] width 261 height 11
type input "**********"
click at [365, 291] on div "**********" at bounding box center [714, 518] width 790 height 890
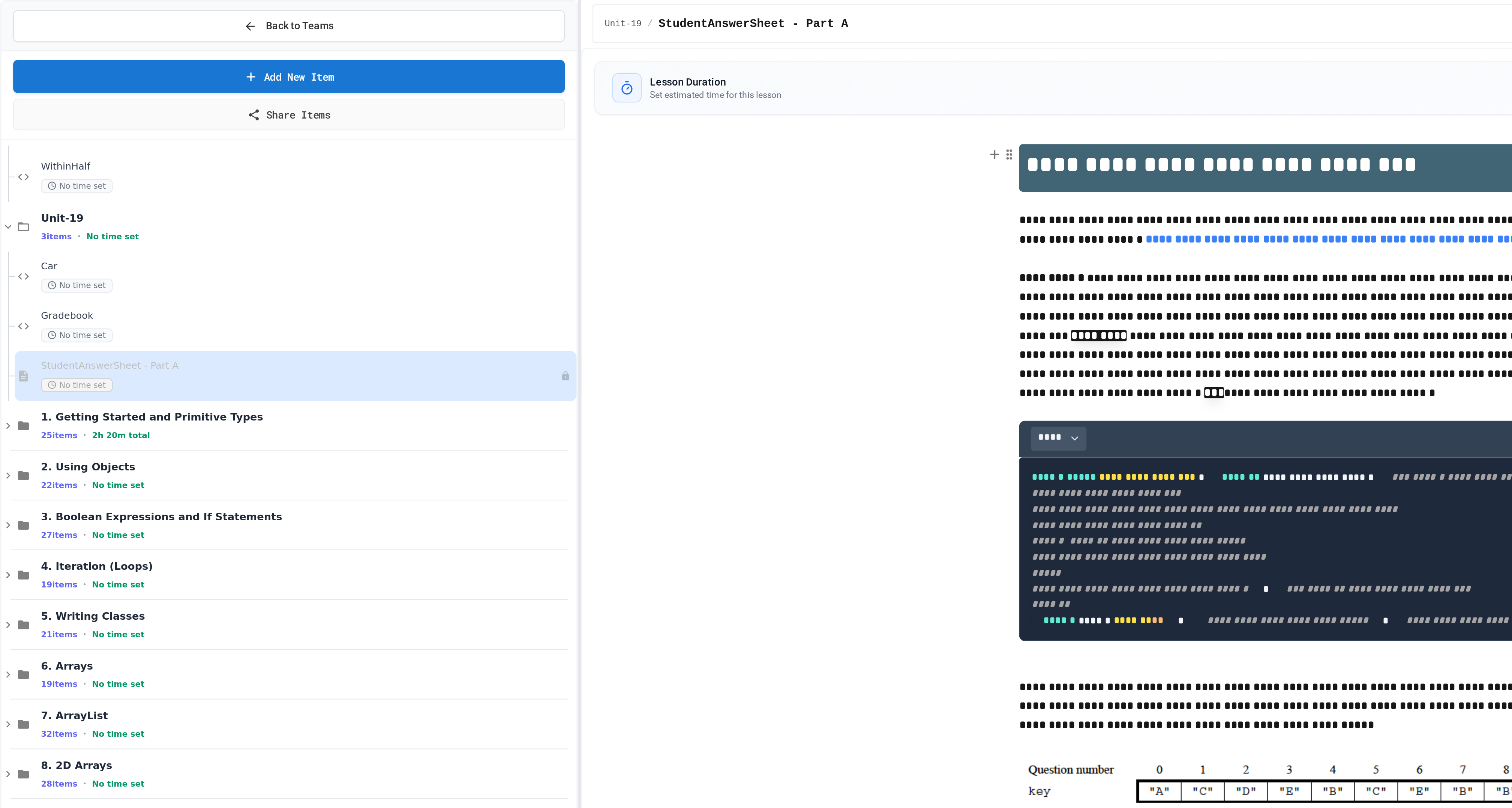
click at [559, 96] on h1 "**********" at bounding box center [714, 86] width 384 height 24
click at [560, 97] on h1 "**********" at bounding box center [714, 86] width 384 height 24
click at [472, 184] on div "**********" at bounding box center [714, 518] width 790 height 890
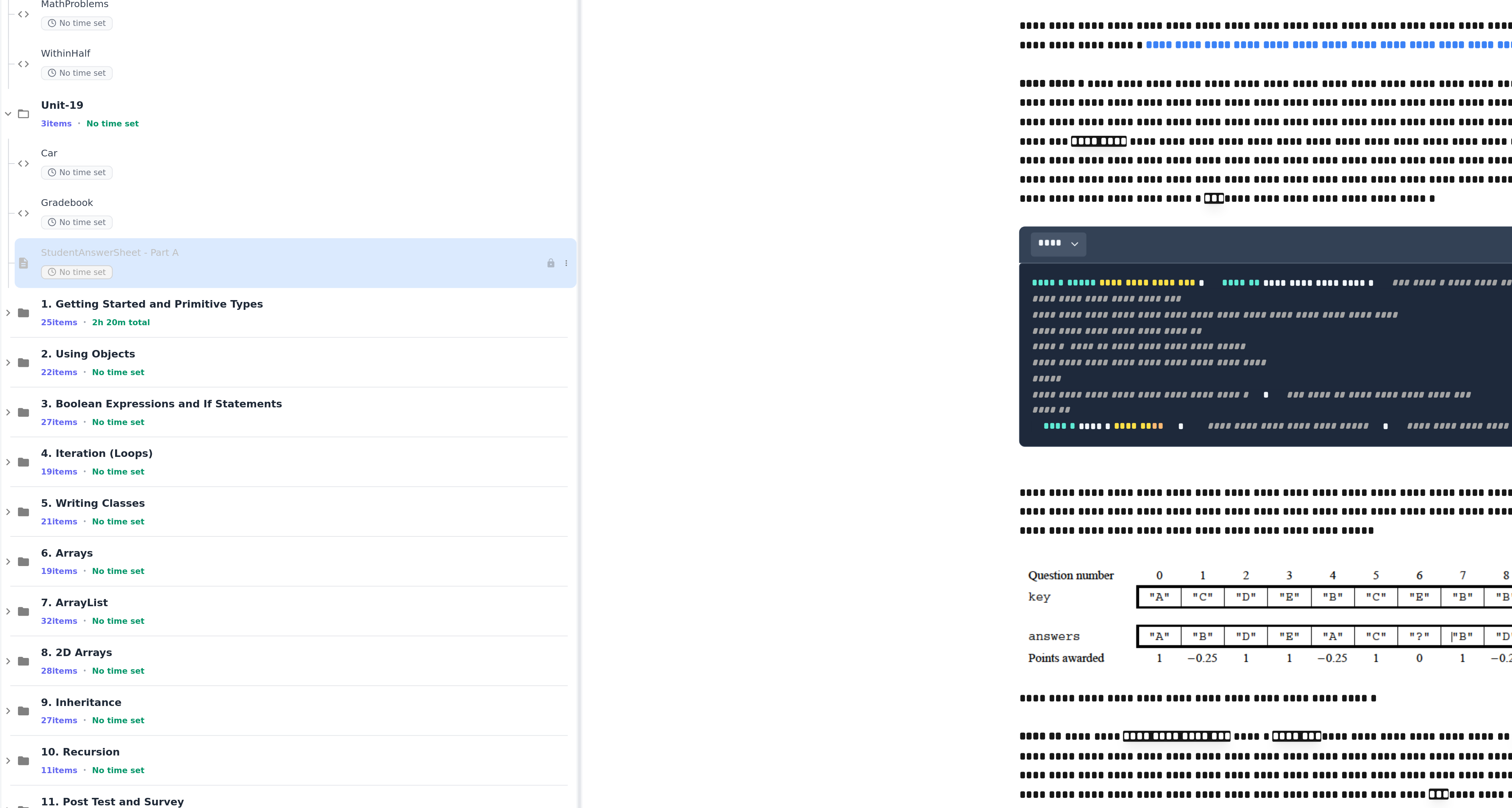
scroll to position [724, 0]
click at [91, 182] on span "Car" at bounding box center [154, 179] width 266 height 6
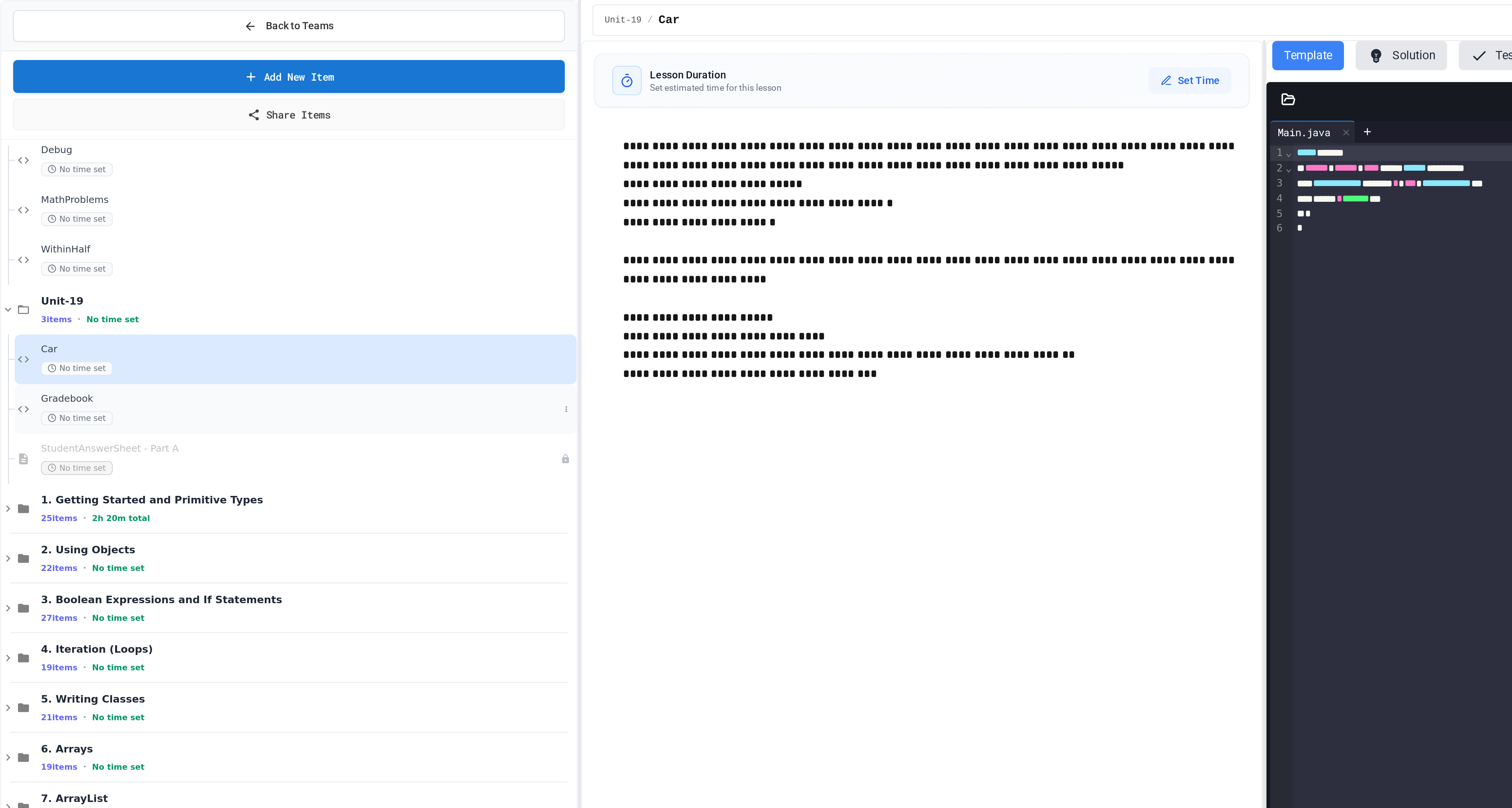
click at [101, 208] on span "Gradebook" at bounding box center [154, 204] width 266 height 6
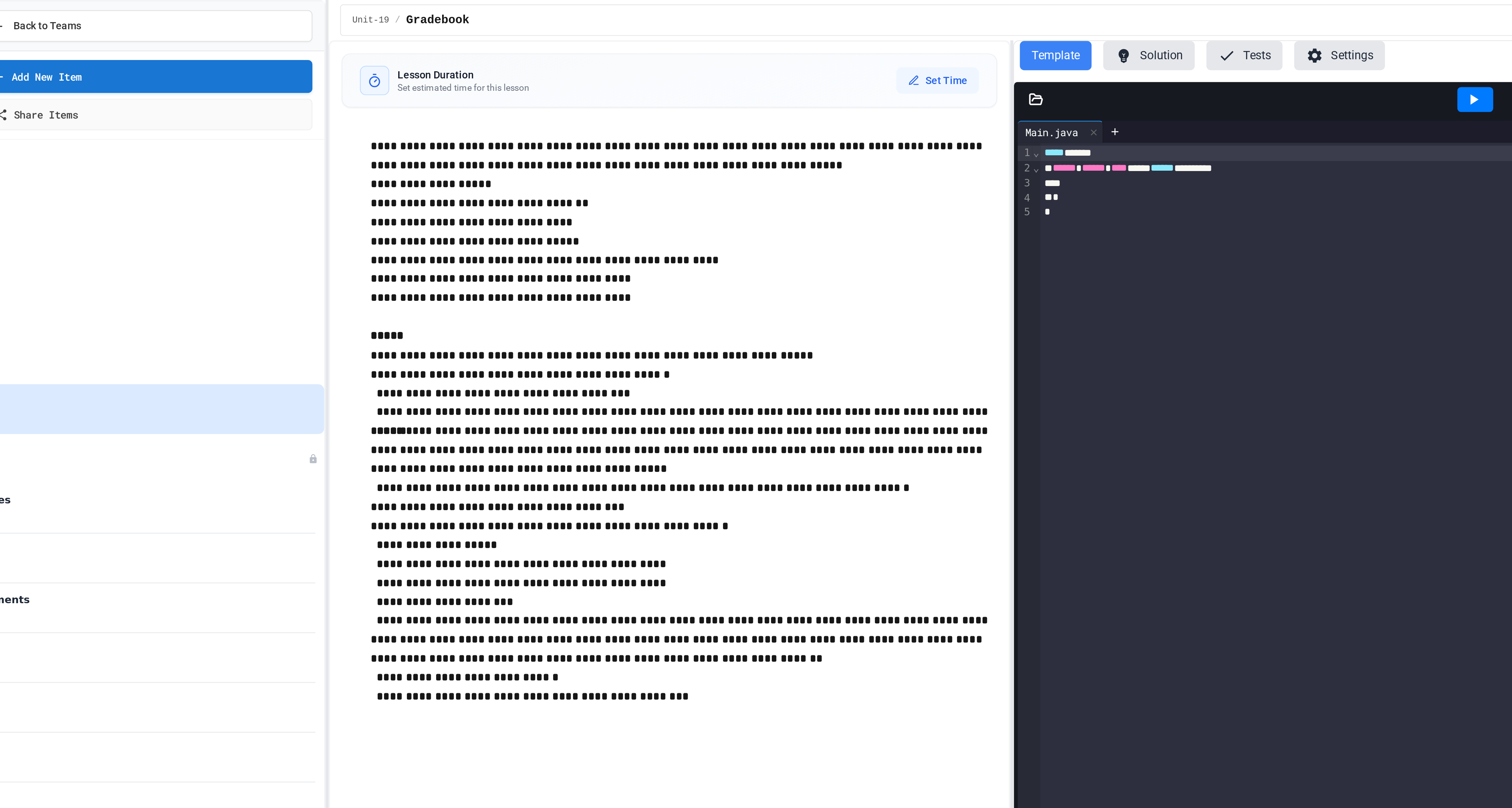
click at [729, 35] on button "Solution" at bounding box center [718, 29] width 47 height 15
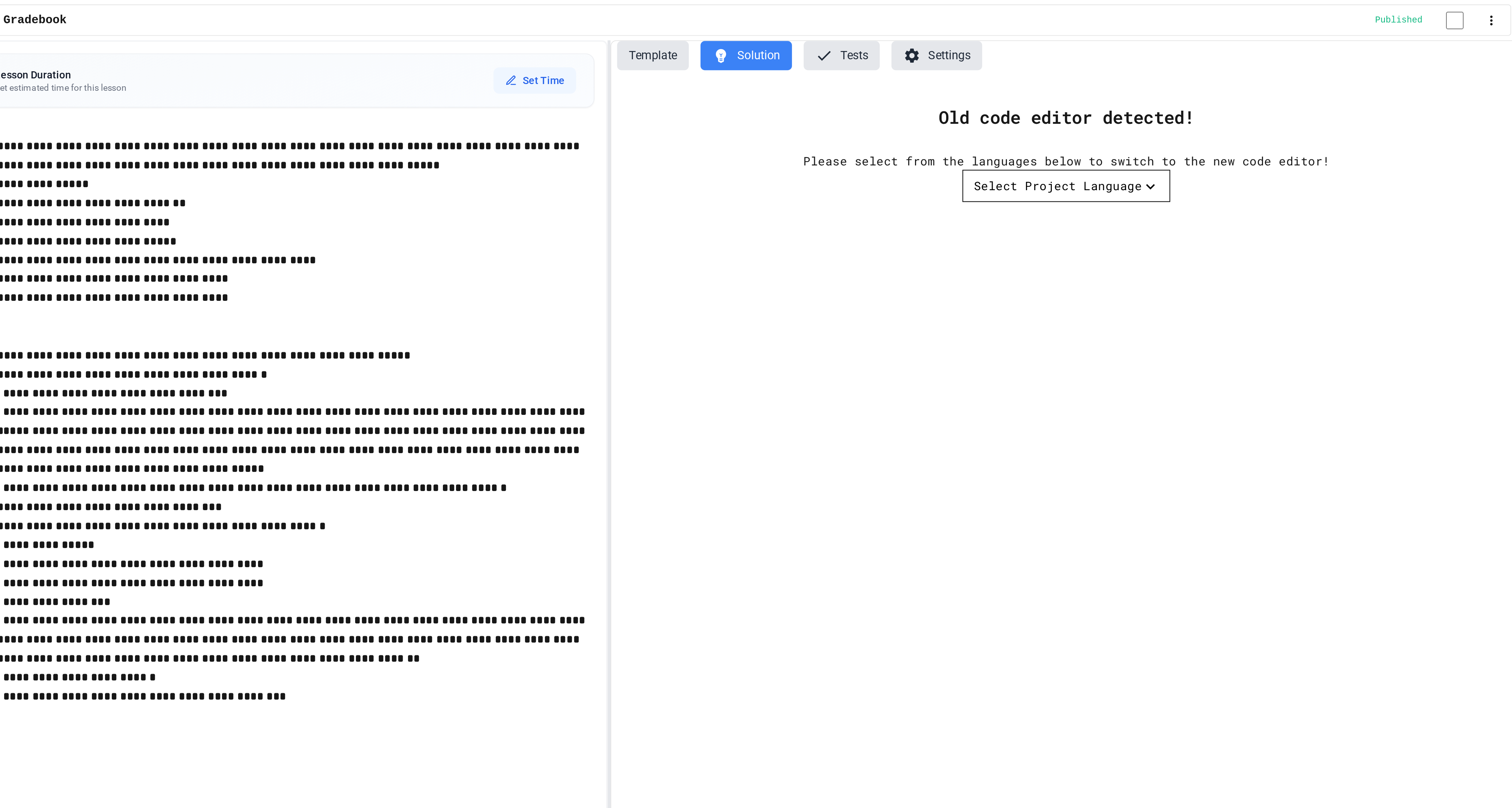
click at [902, 100] on div "Select Project Language" at bounding box center [878, 95] width 86 height 9
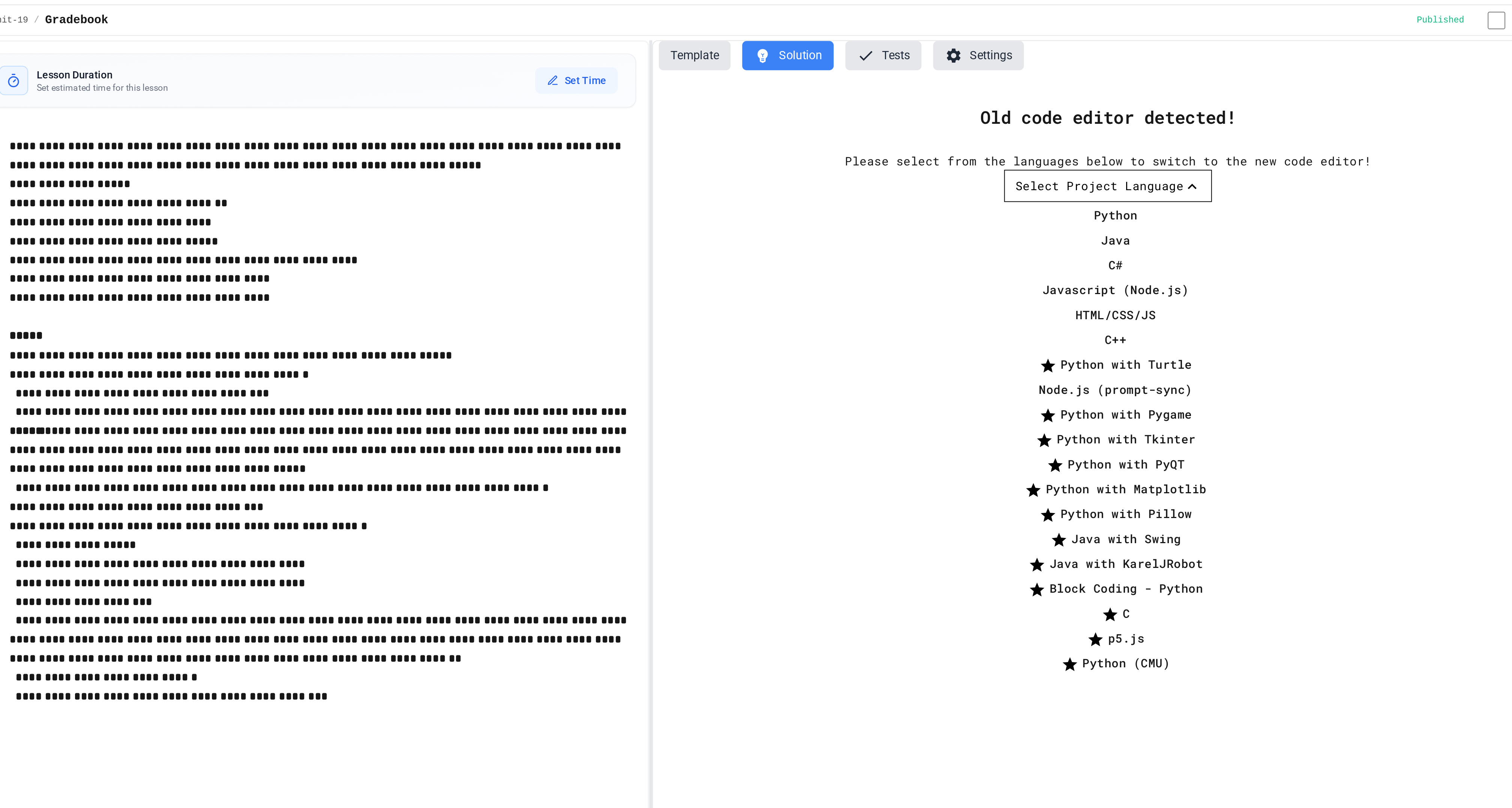
click at [870, 129] on li "Java" at bounding box center [886, 123] width 99 height 12
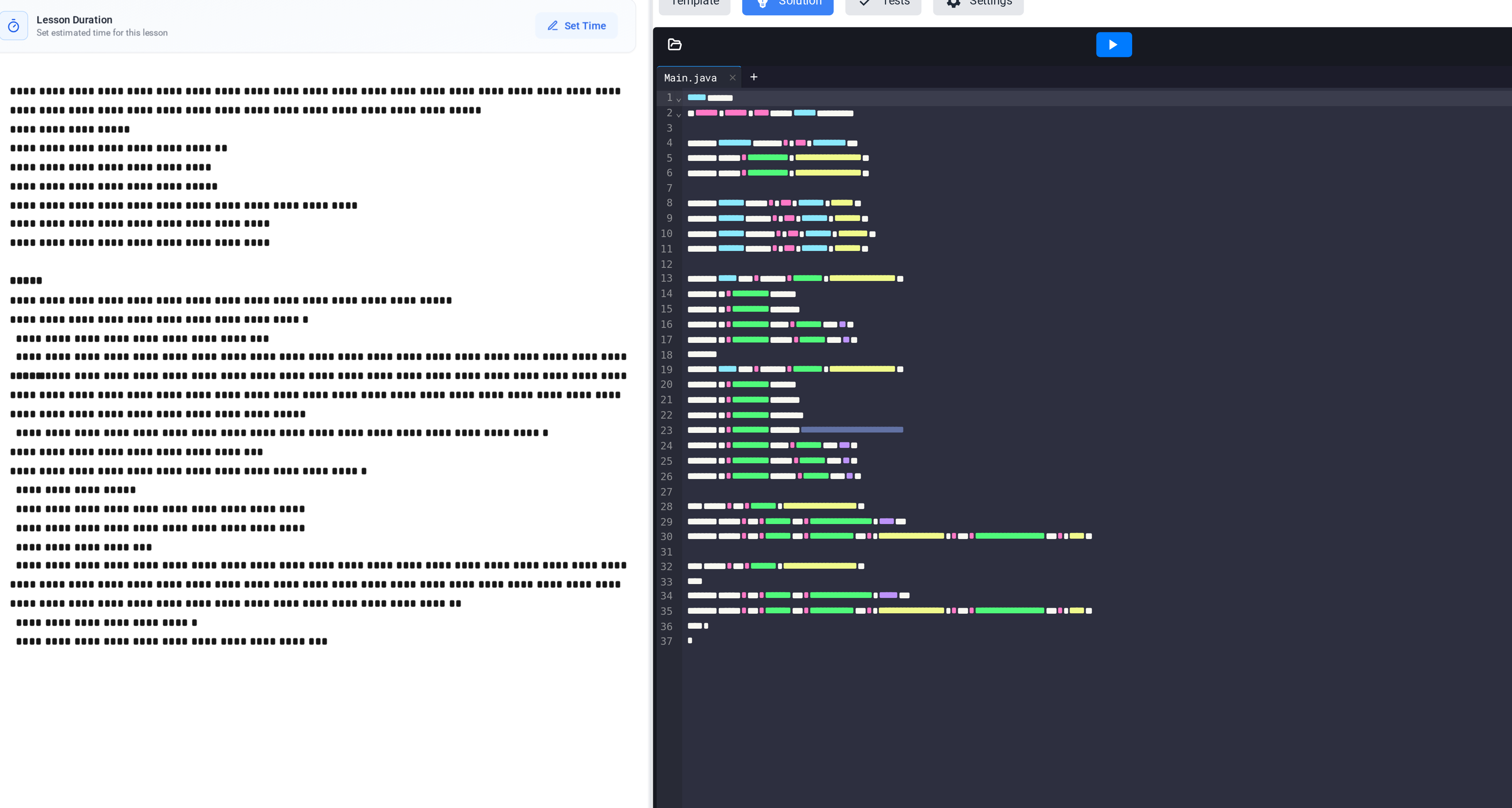
click at [664, 55] on icon at bounding box center [660, 51] width 8 height 8
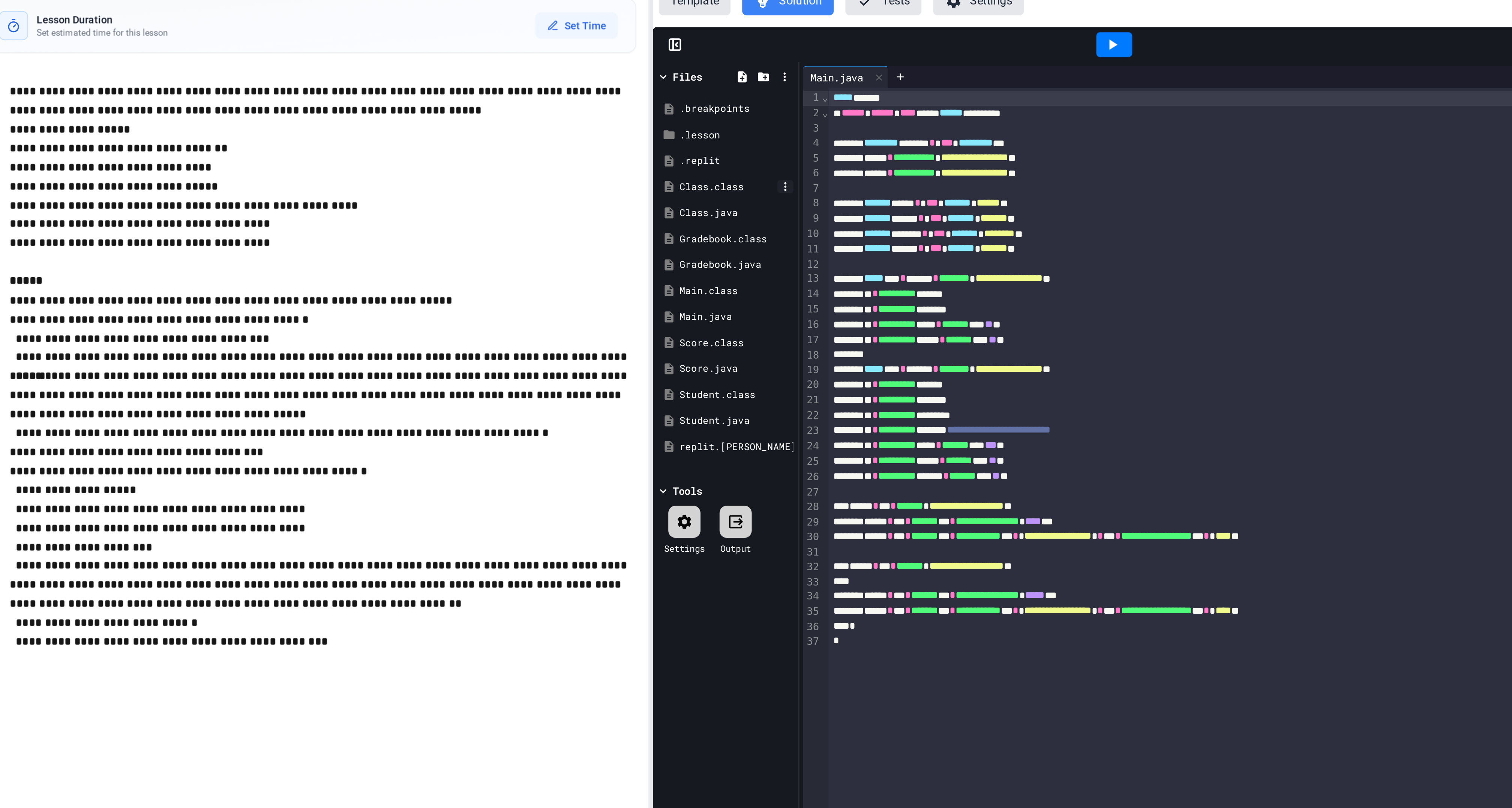
click at [715, 127] on icon at bounding box center [716, 123] width 7 height 7
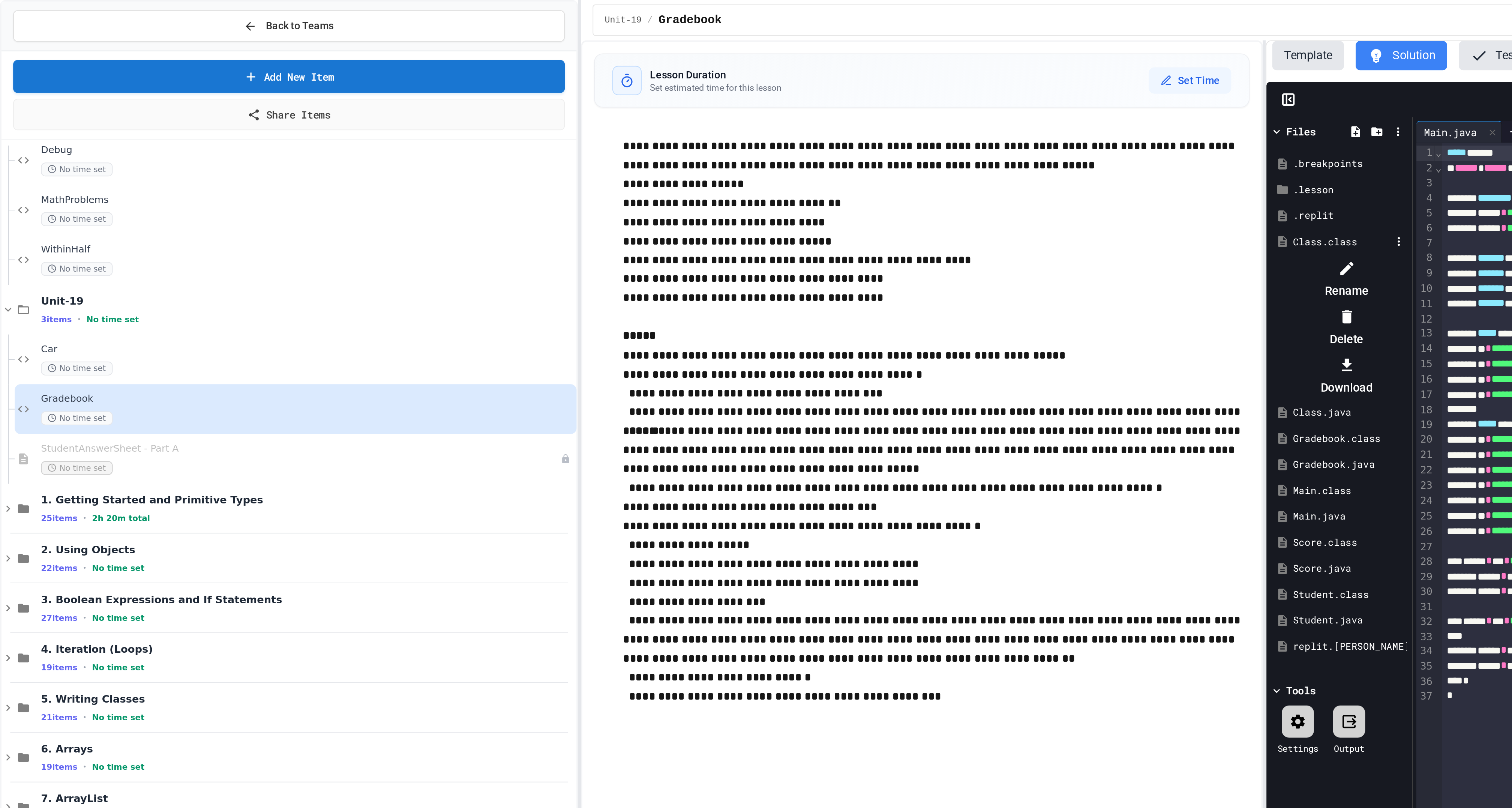
click at [715, 131] on div at bounding box center [686, 131] width 71 height 0
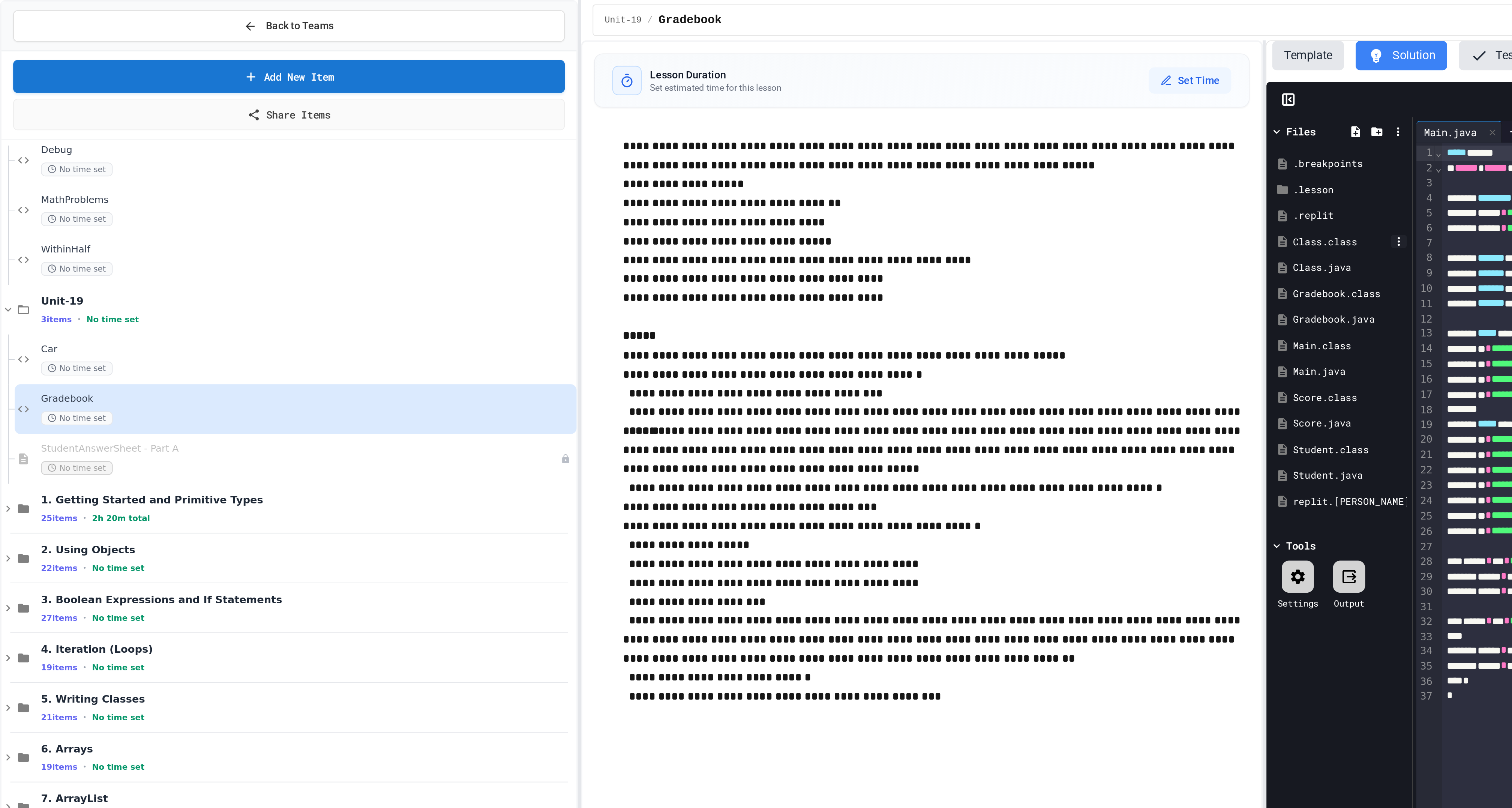
click at [717, 126] on icon at bounding box center [716, 124] width 1 height 5
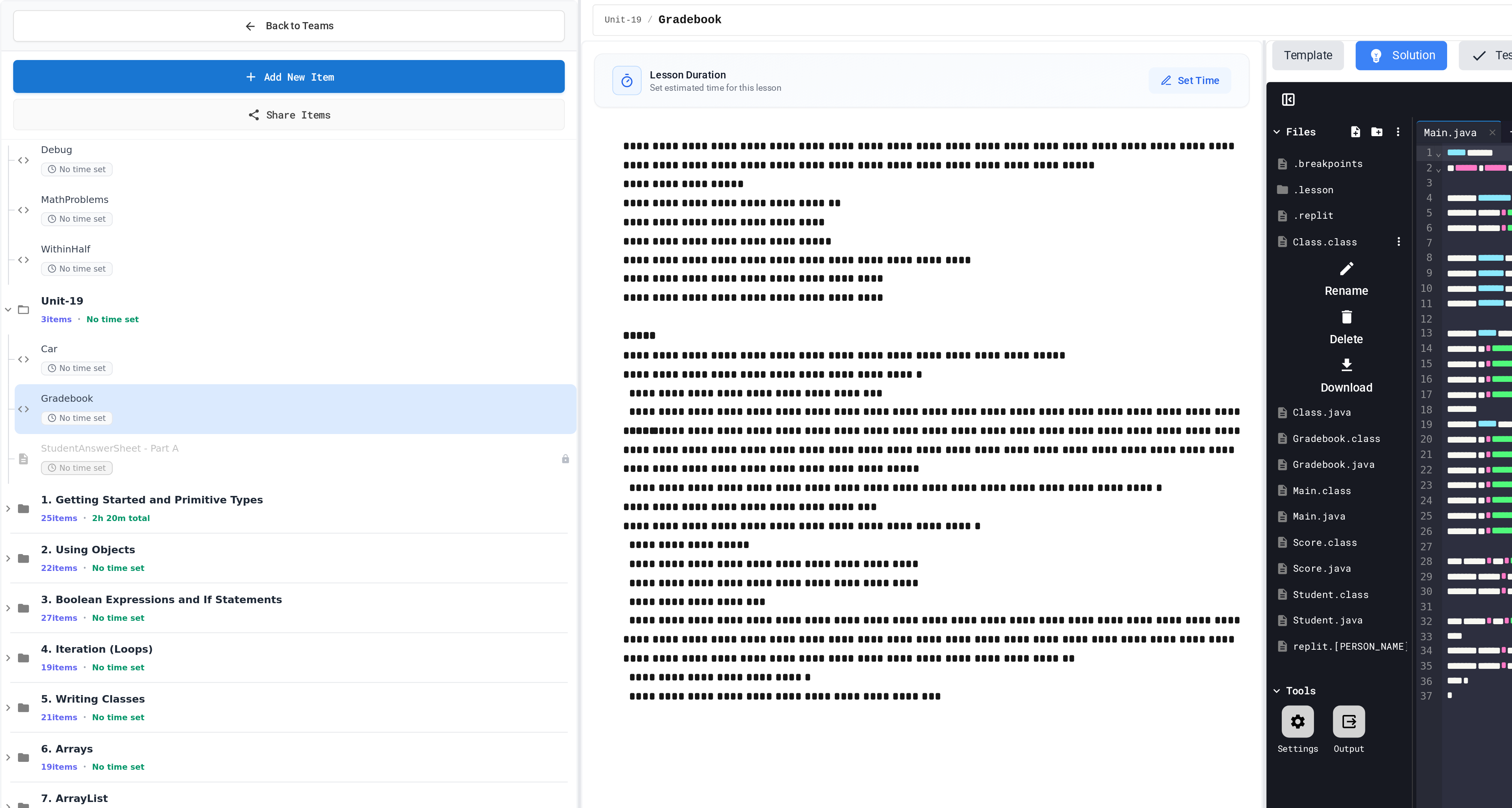
click at [721, 166] on li "Delete" at bounding box center [690, 168] width 63 height 24
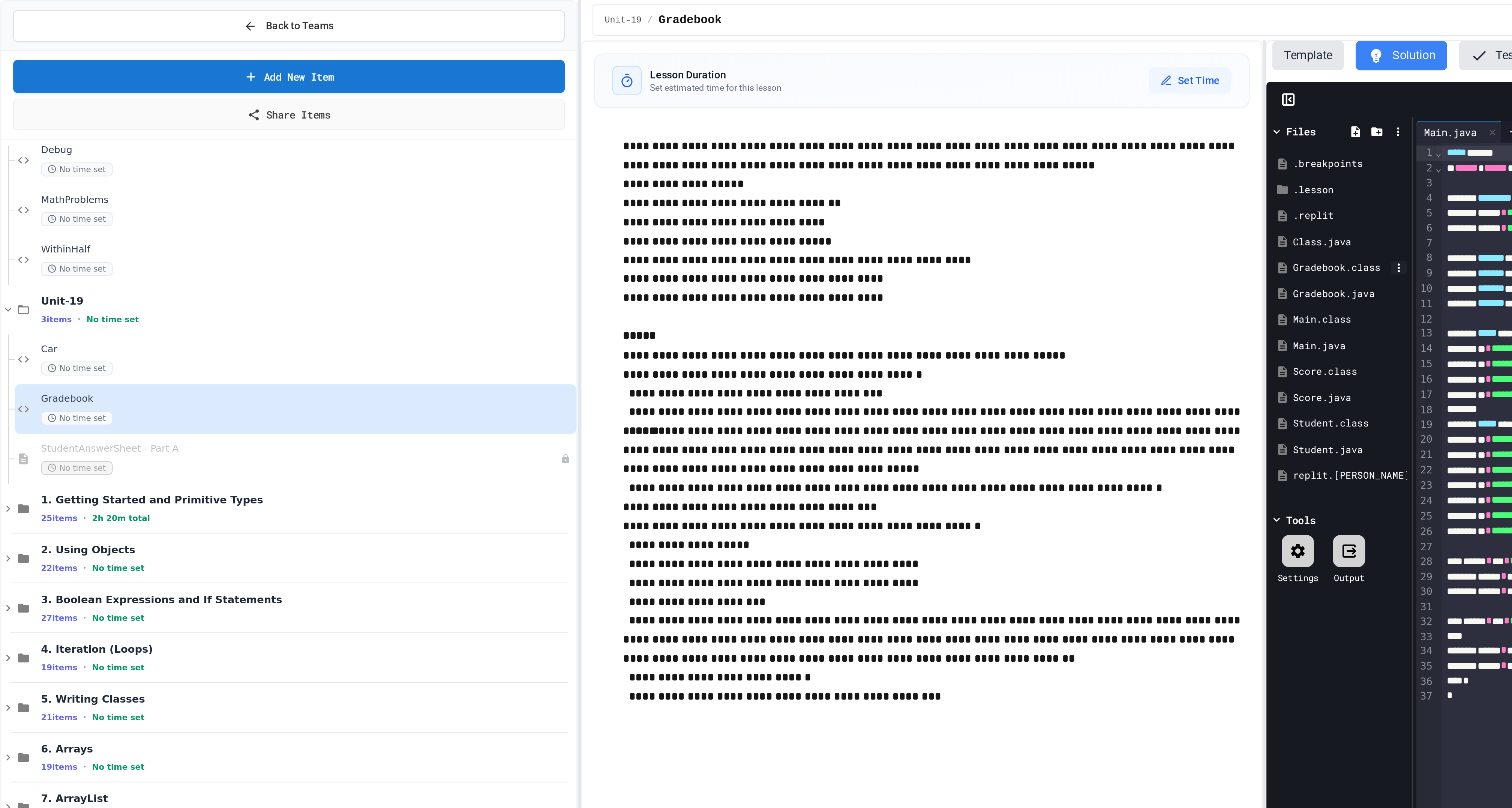
click at [718, 140] on icon at bounding box center [716, 137] width 7 height 7
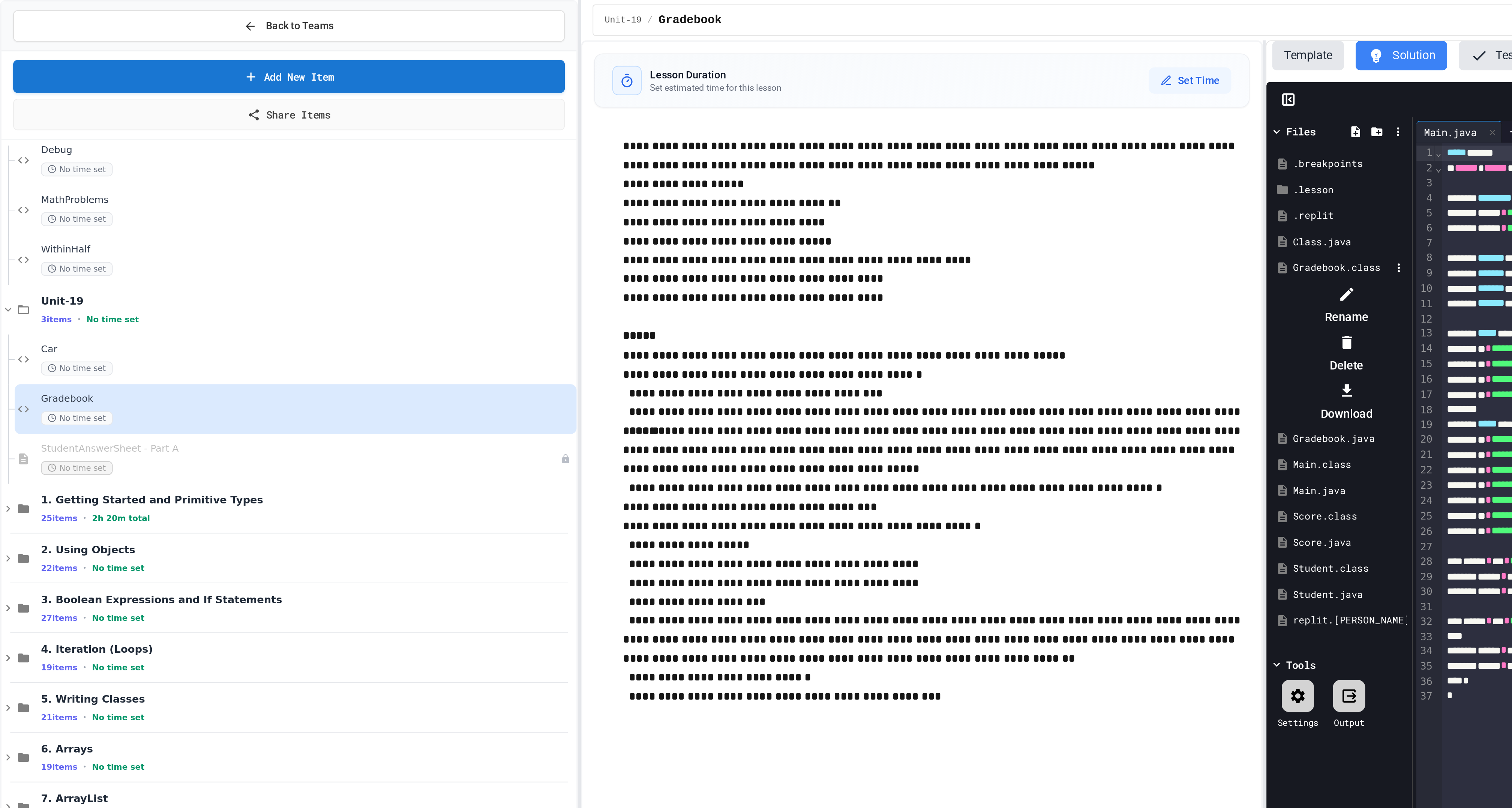
click at [721, 178] on li "Delete" at bounding box center [690, 182] width 63 height 24
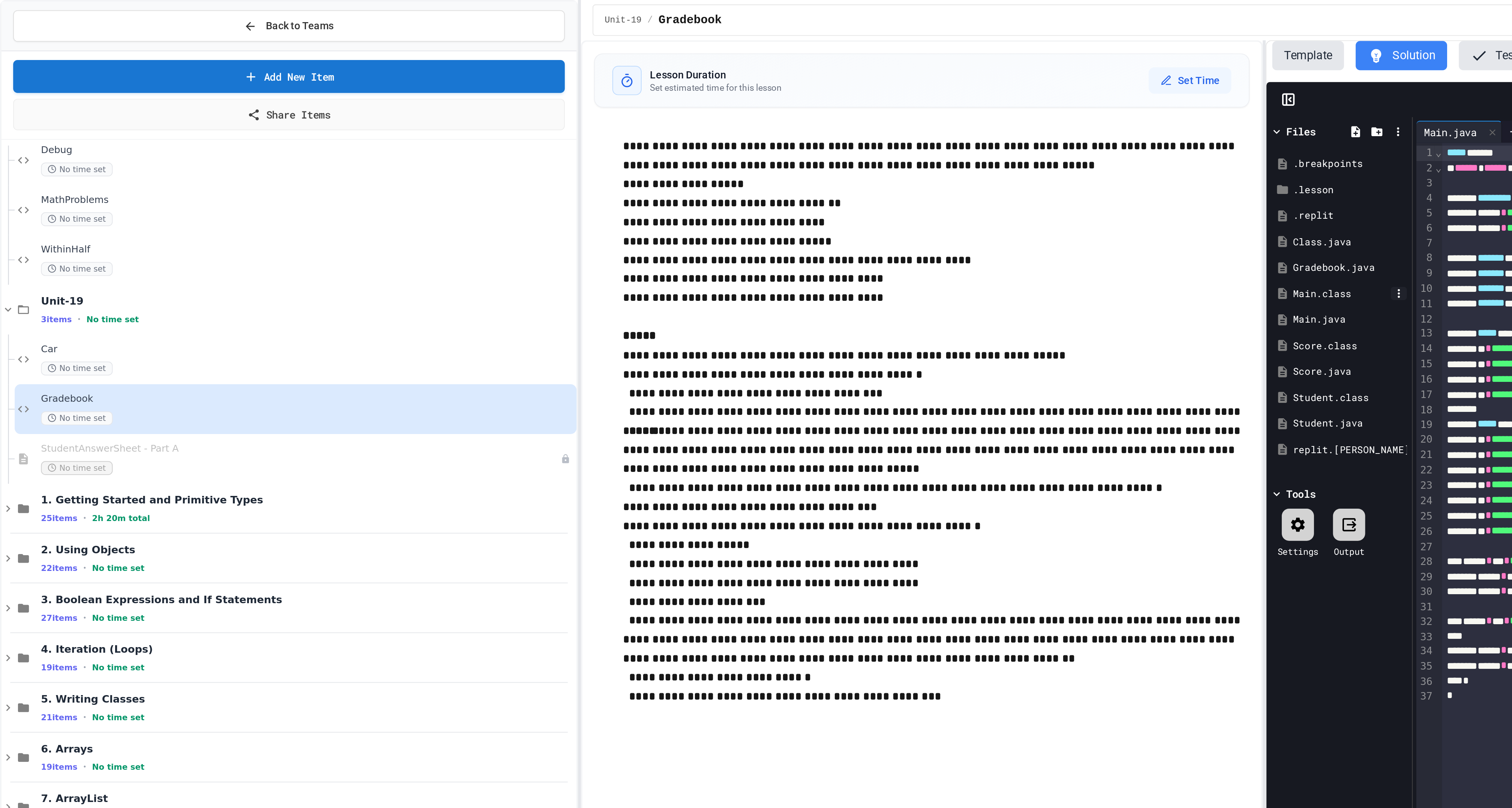
click at [718, 154] on icon at bounding box center [716, 150] width 7 height 7
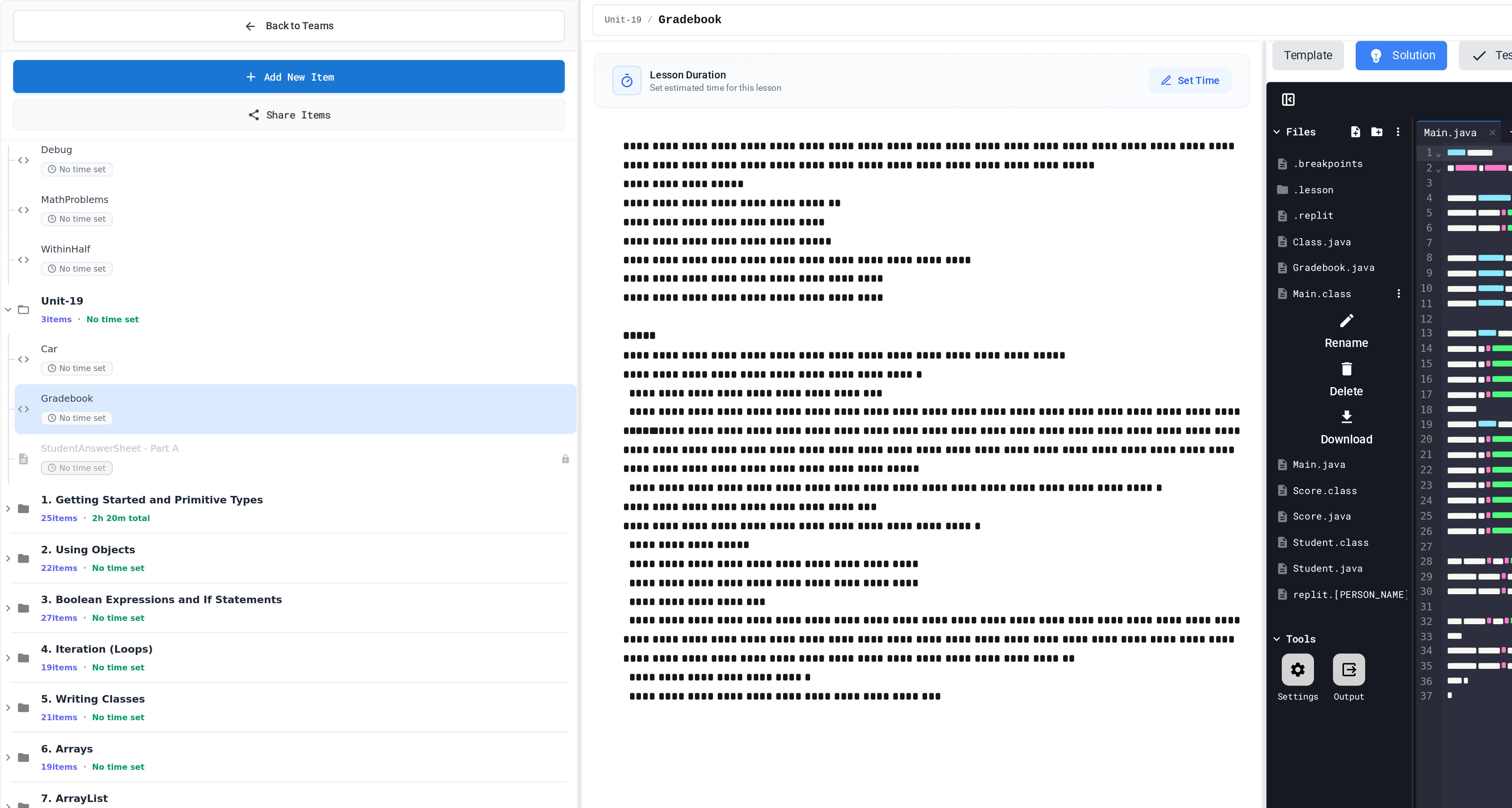
click at [721, 194] on li "Delete" at bounding box center [690, 194] width 63 height 24
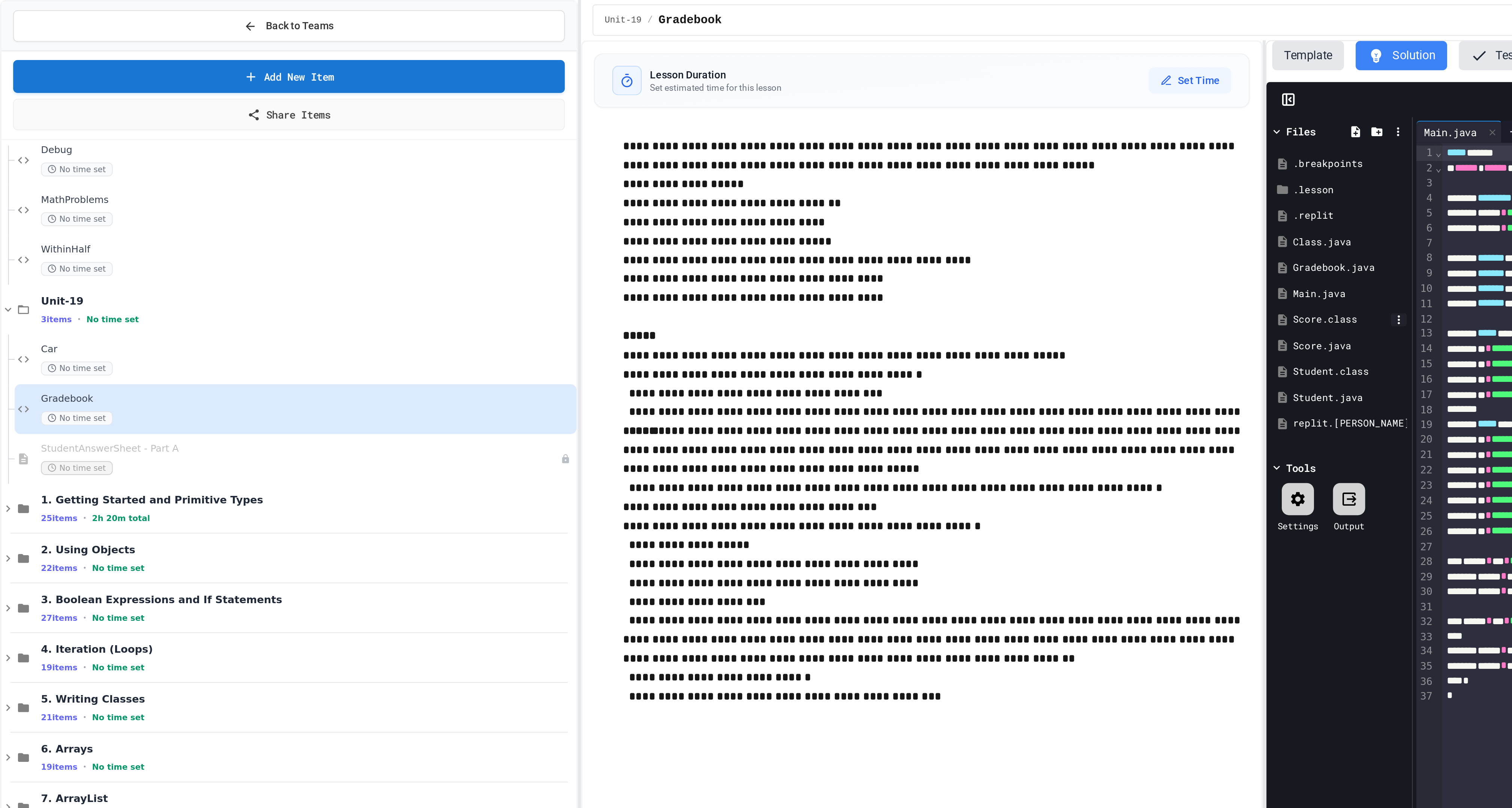
click at [718, 167] on icon at bounding box center [716, 164] width 7 height 7
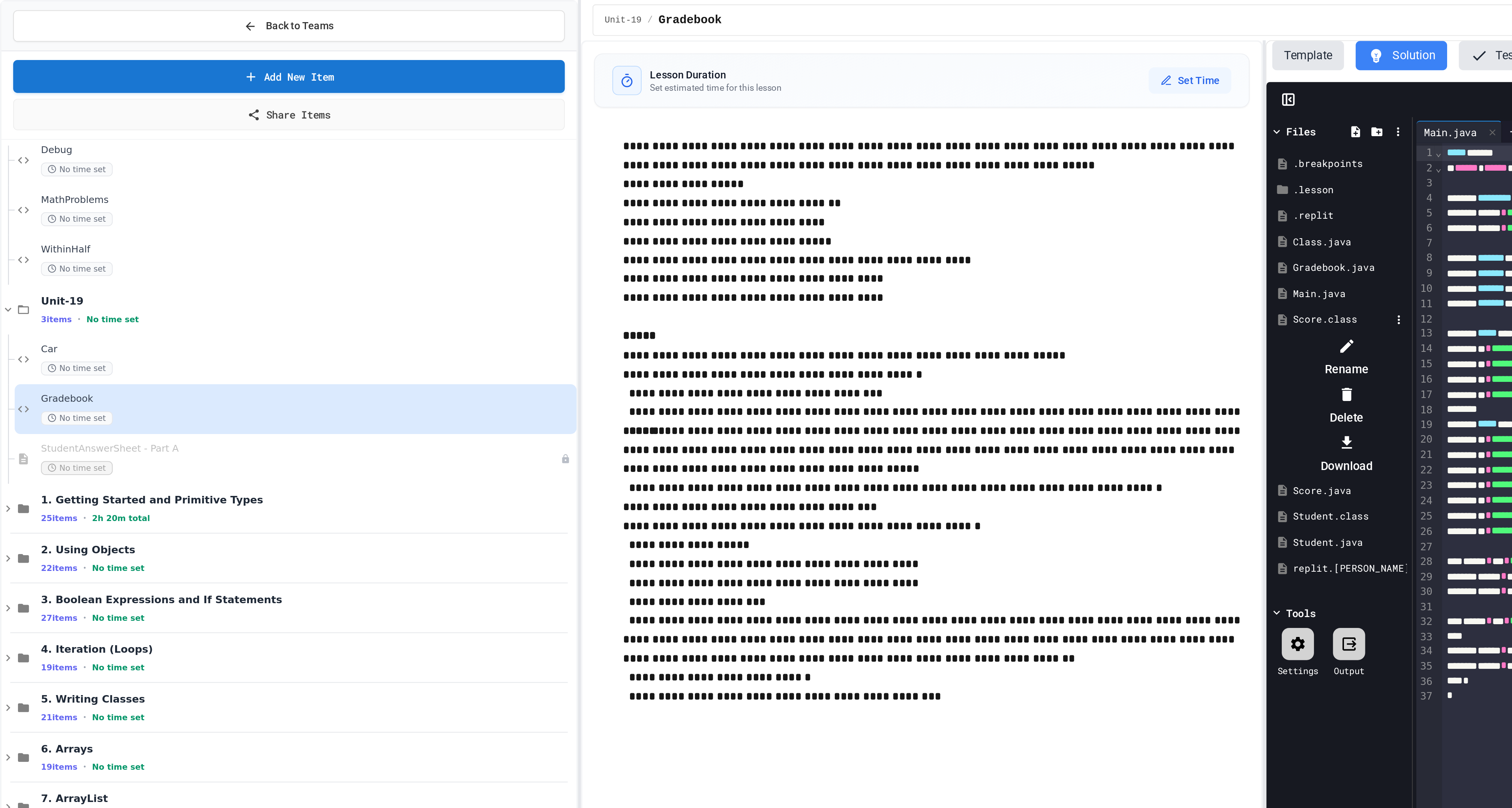
click at [721, 204] on li "Delete" at bounding box center [690, 208] width 63 height 24
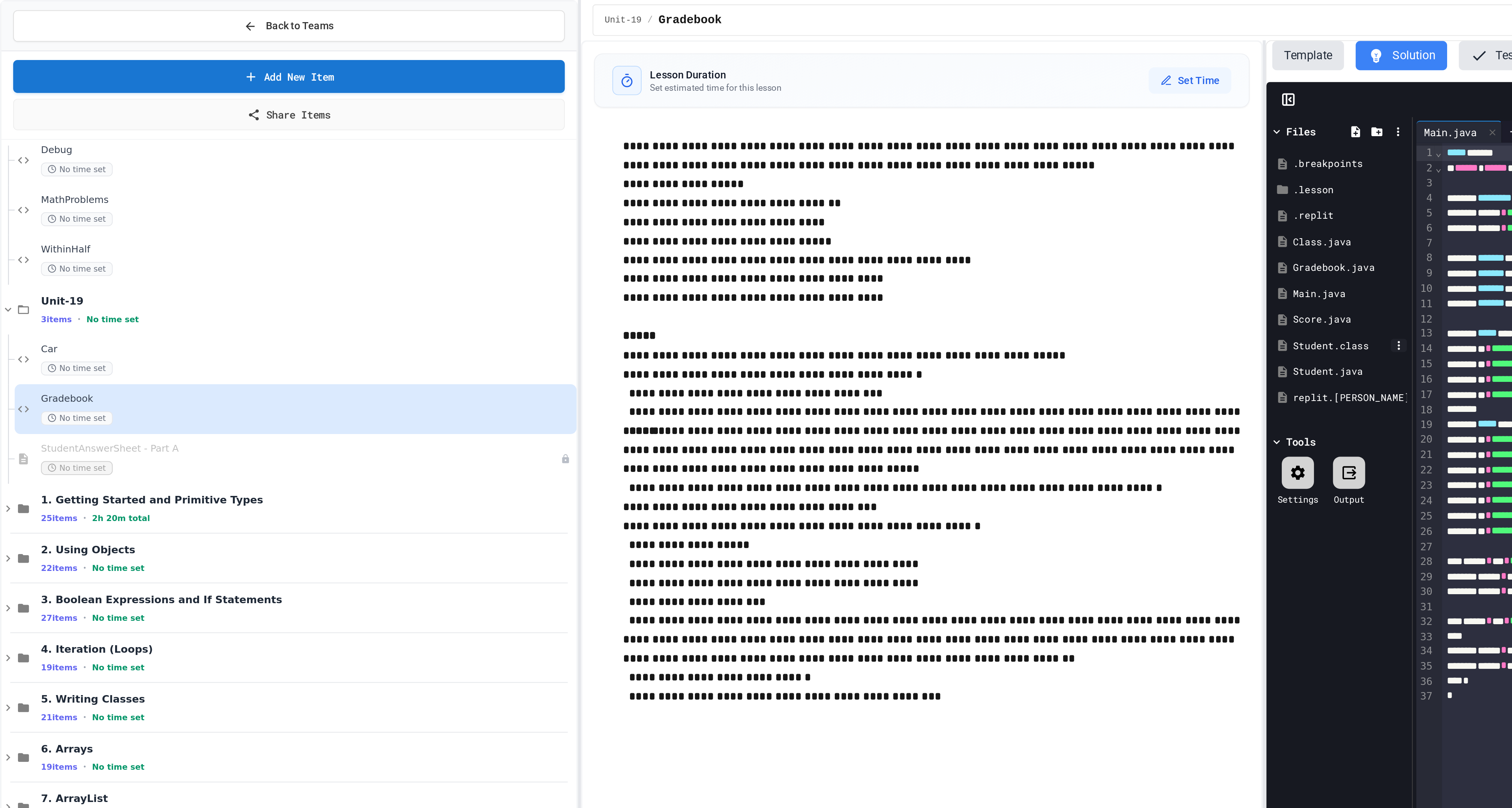
click at [718, 180] on icon at bounding box center [716, 176] width 7 height 7
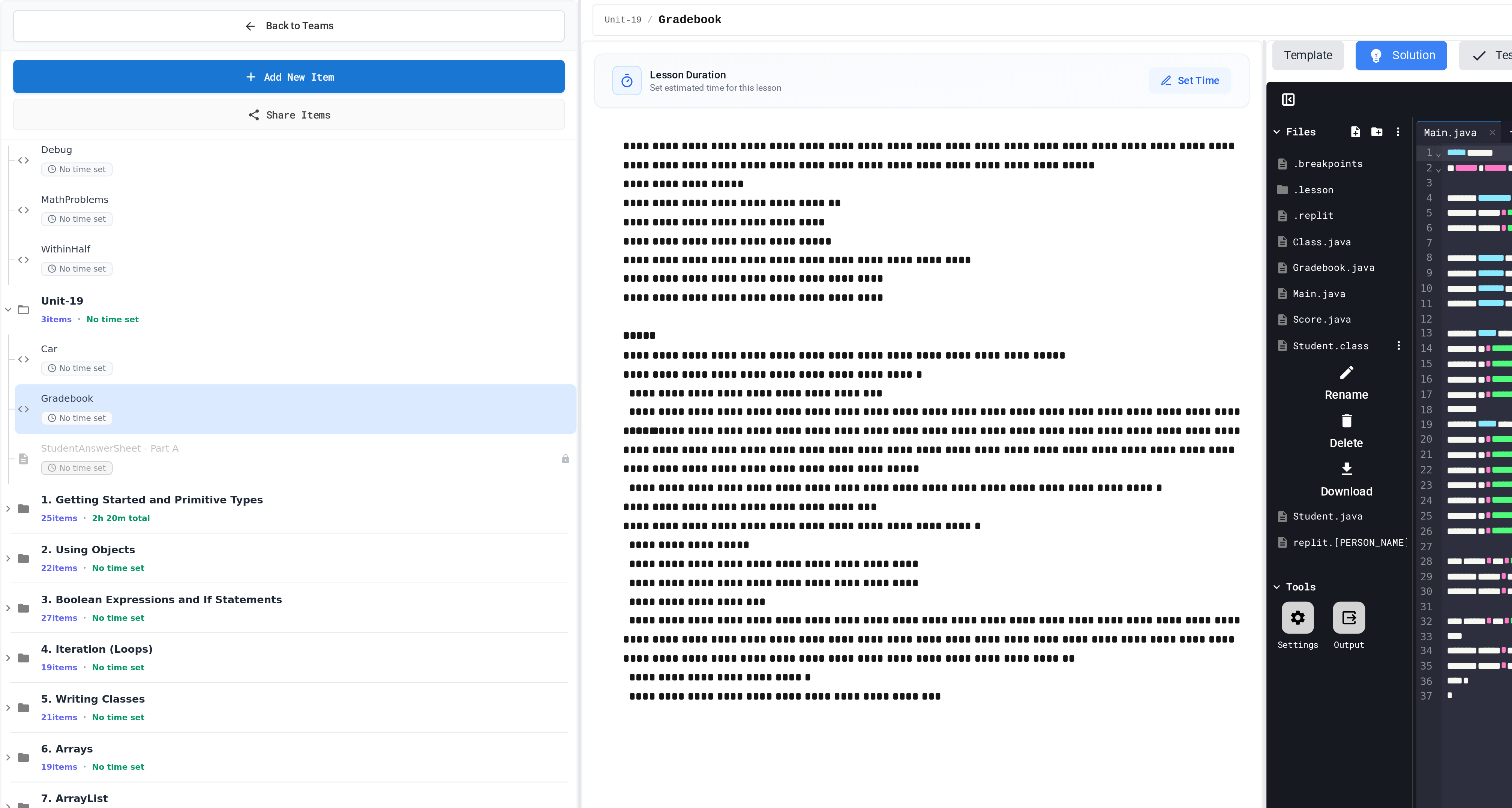
click at [721, 216] on li "Delete" at bounding box center [690, 222] width 63 height 24
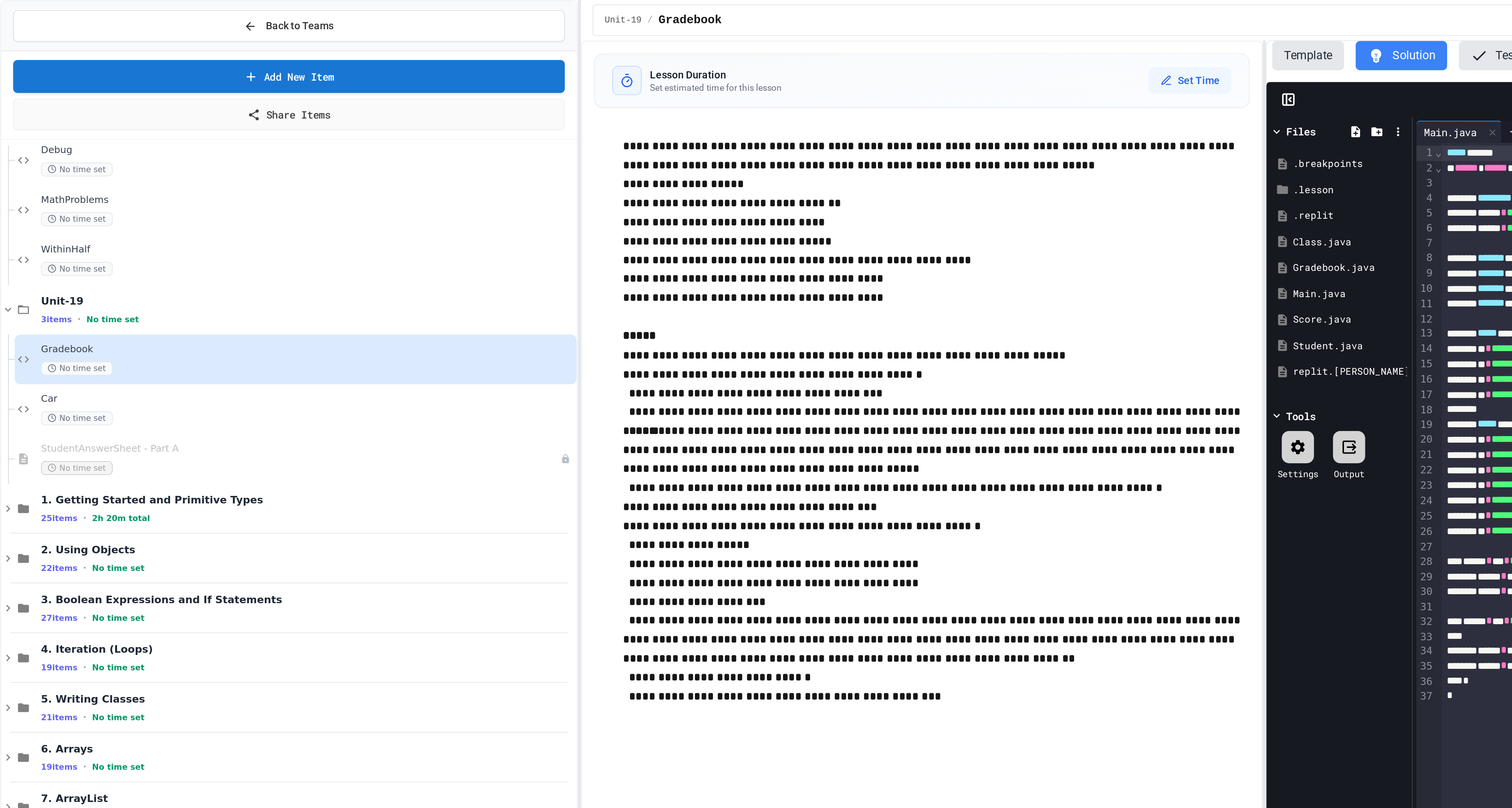
drag, startPoint x: 124, startPoint y: 216, endPoint x: 357, endPoint y: 0, distance: 317.7
